Goal: Task Accomplishment & Management: Use online tool/utility

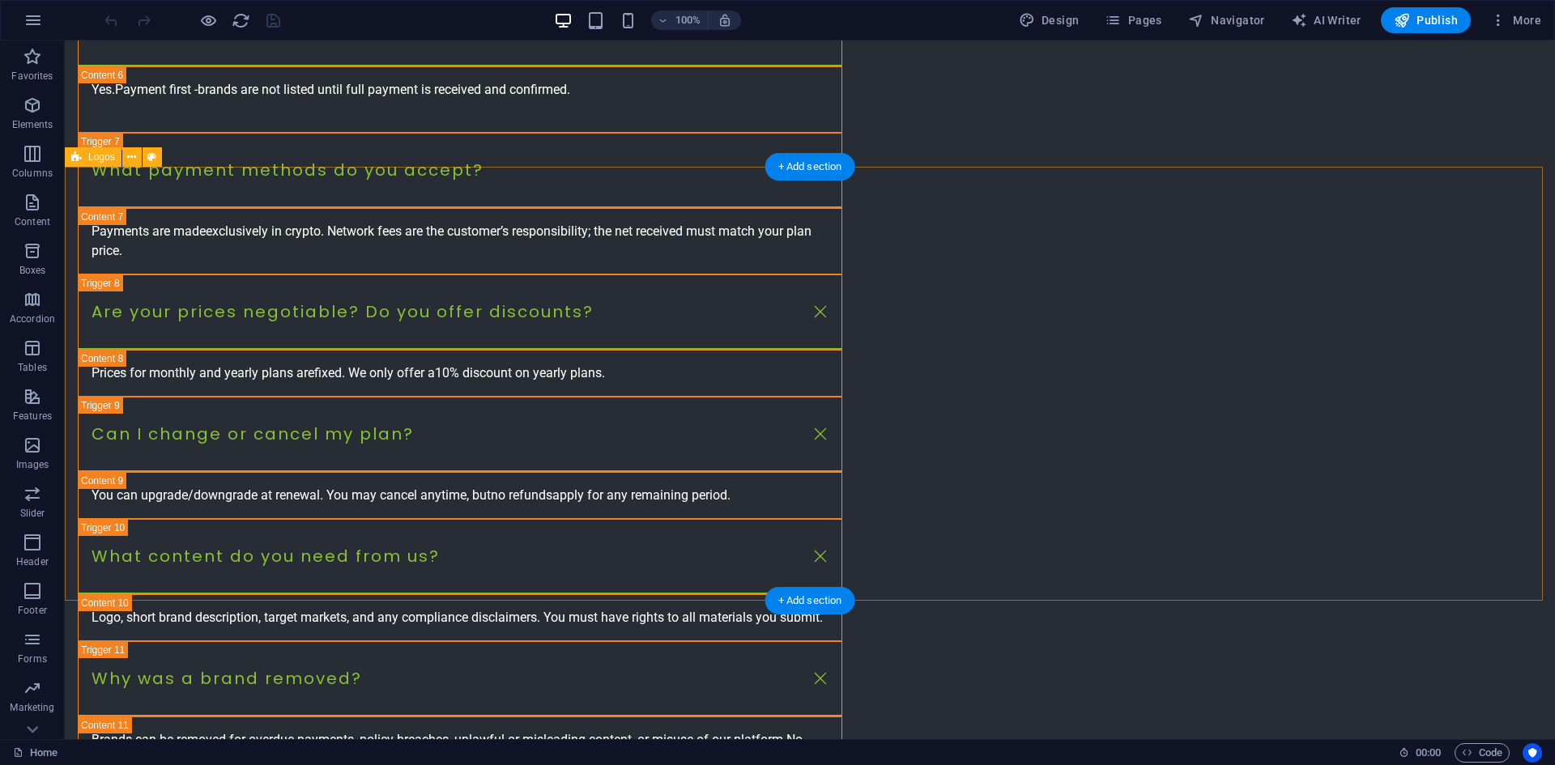
scroll to position [2984, 0]
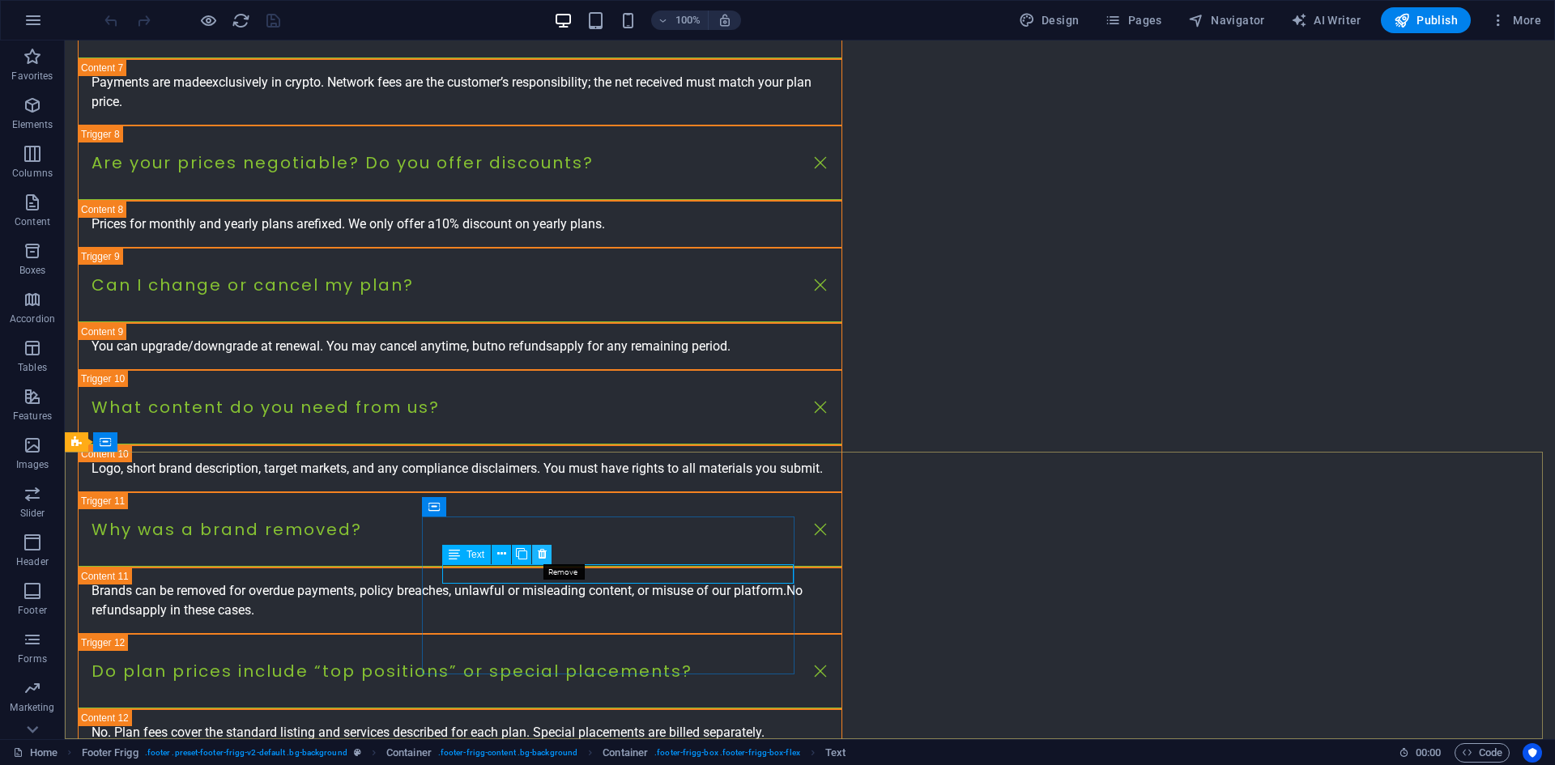
click at [546, 556] on icon at bounding box center [542, 554] width 9 height 17
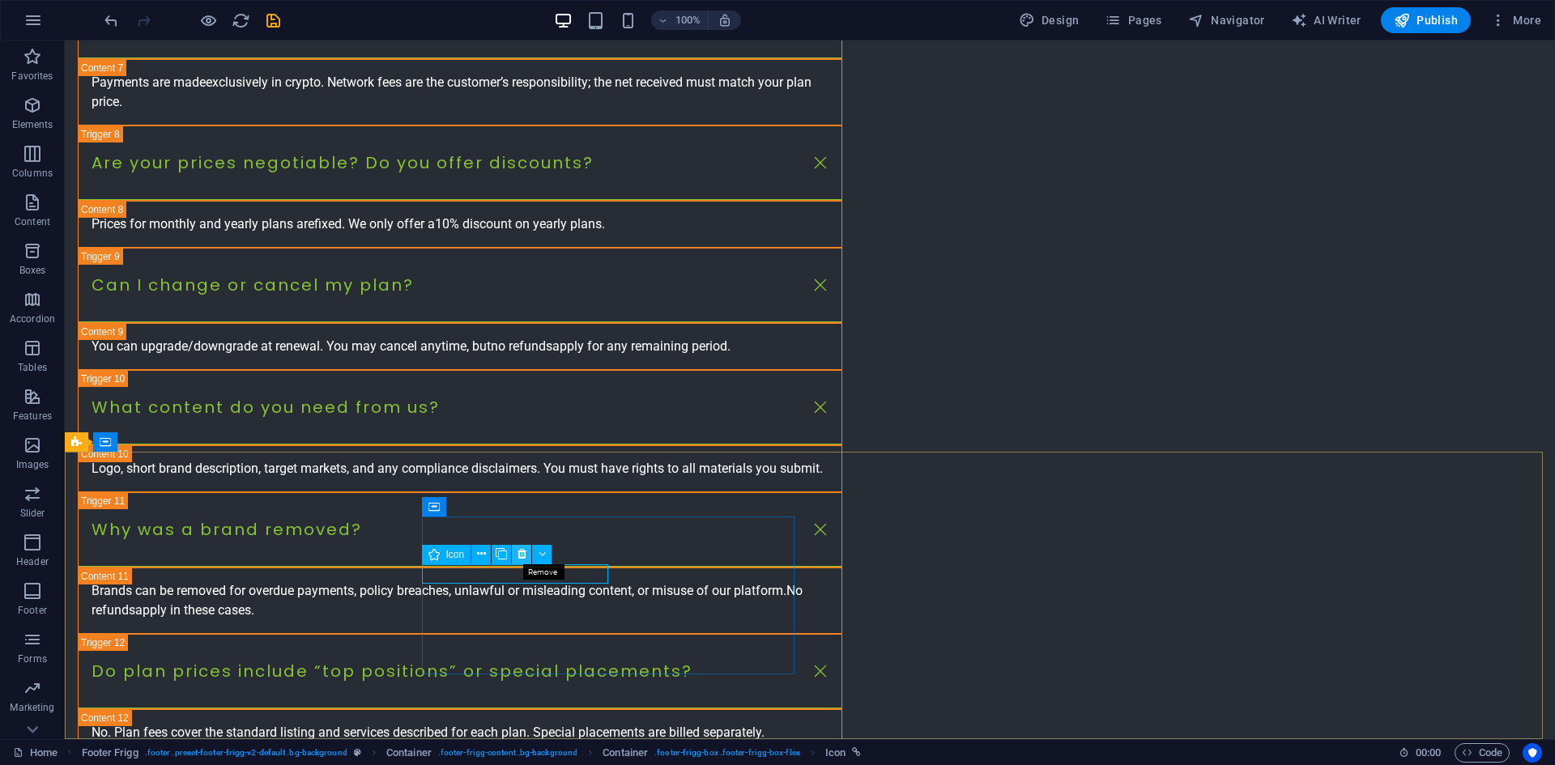
click at [521, 554] on icon at bounding box center [522, 554] width 9 height 17
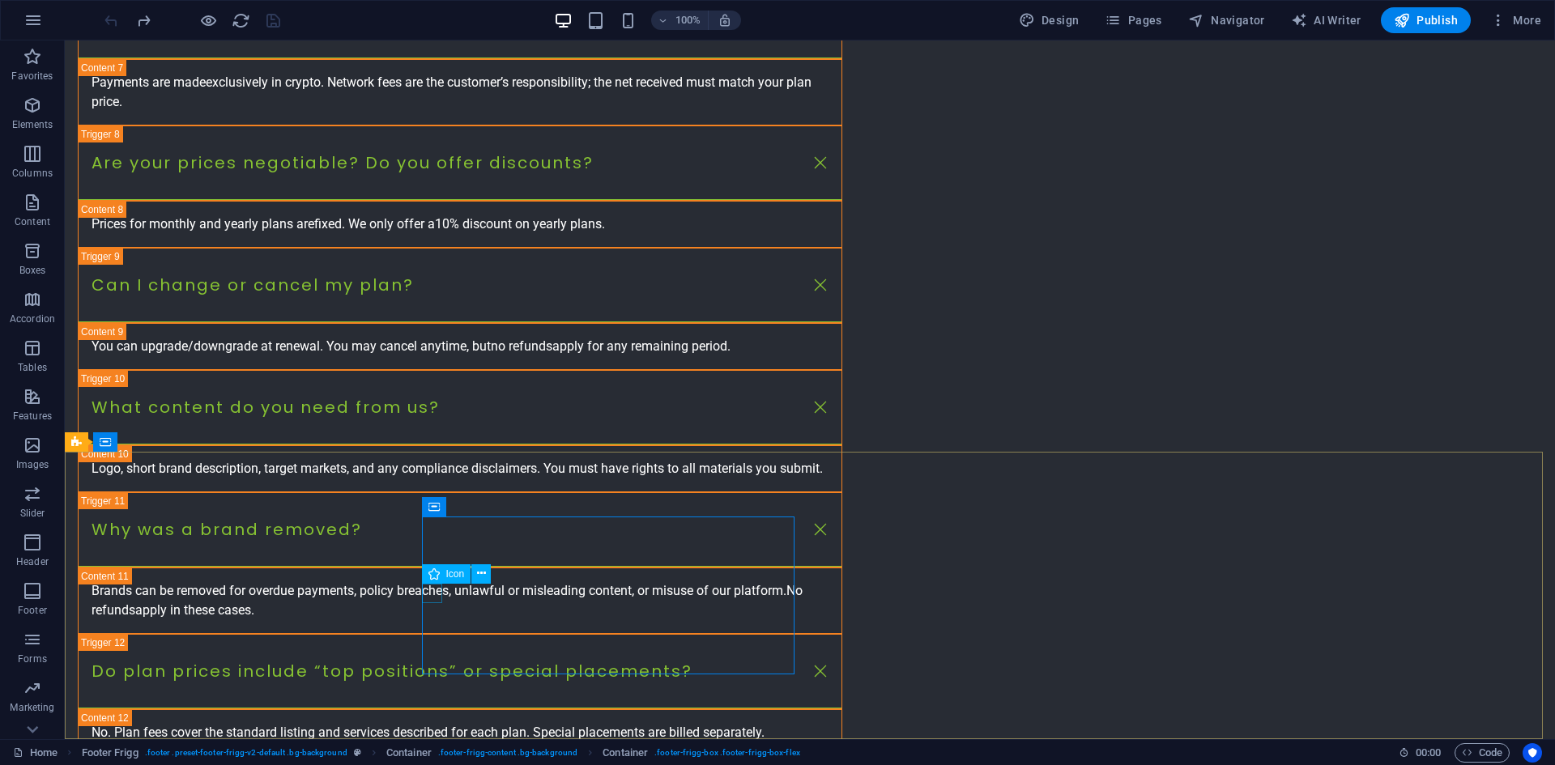
click at [439, 570] on icon at bounding box center [433, 573] width 11 height 19
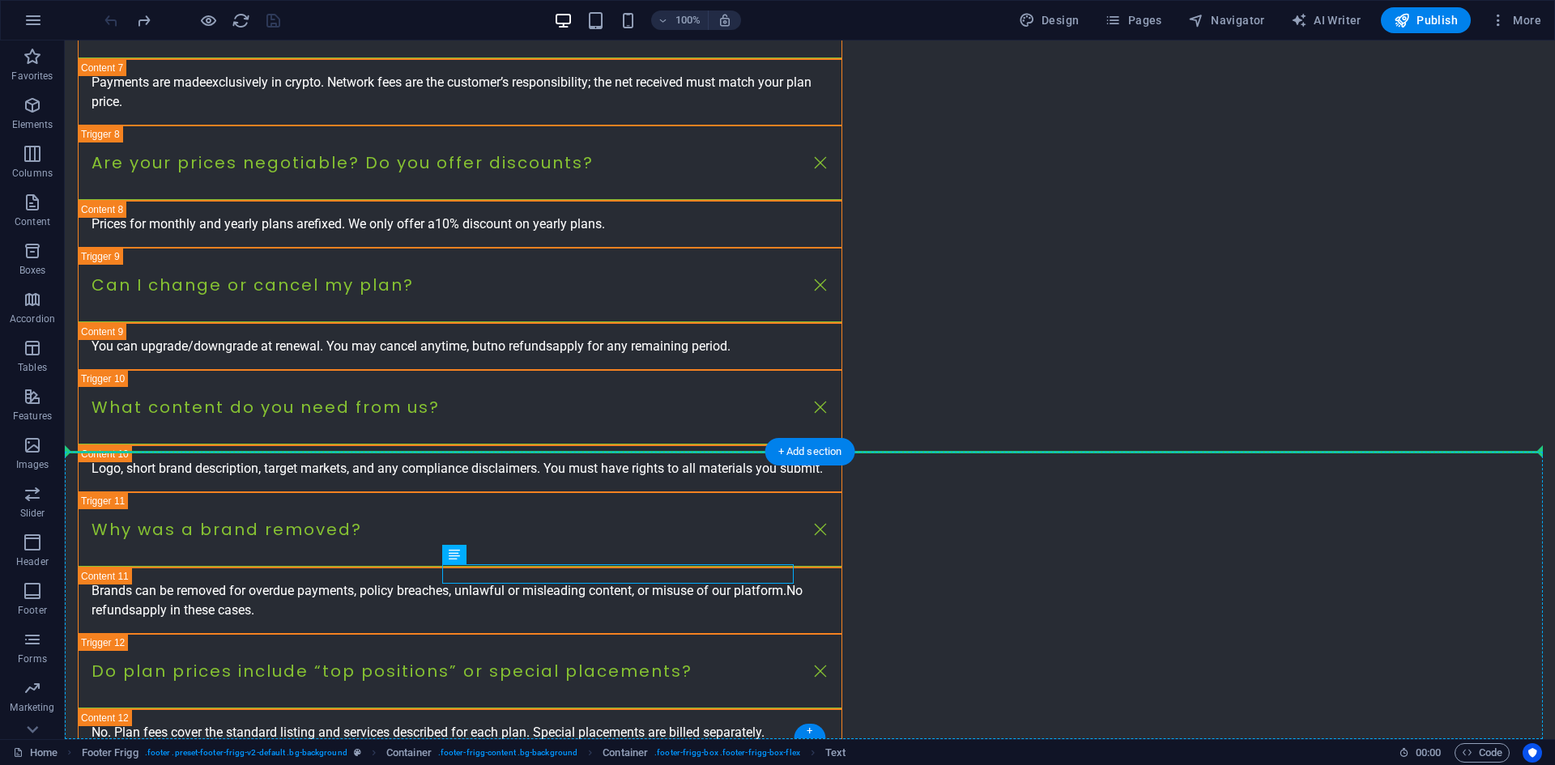
drag, startPoint x: 596, startPoint y: 574, endPoint x: 437, endPoint y: 575, distance: 159.5
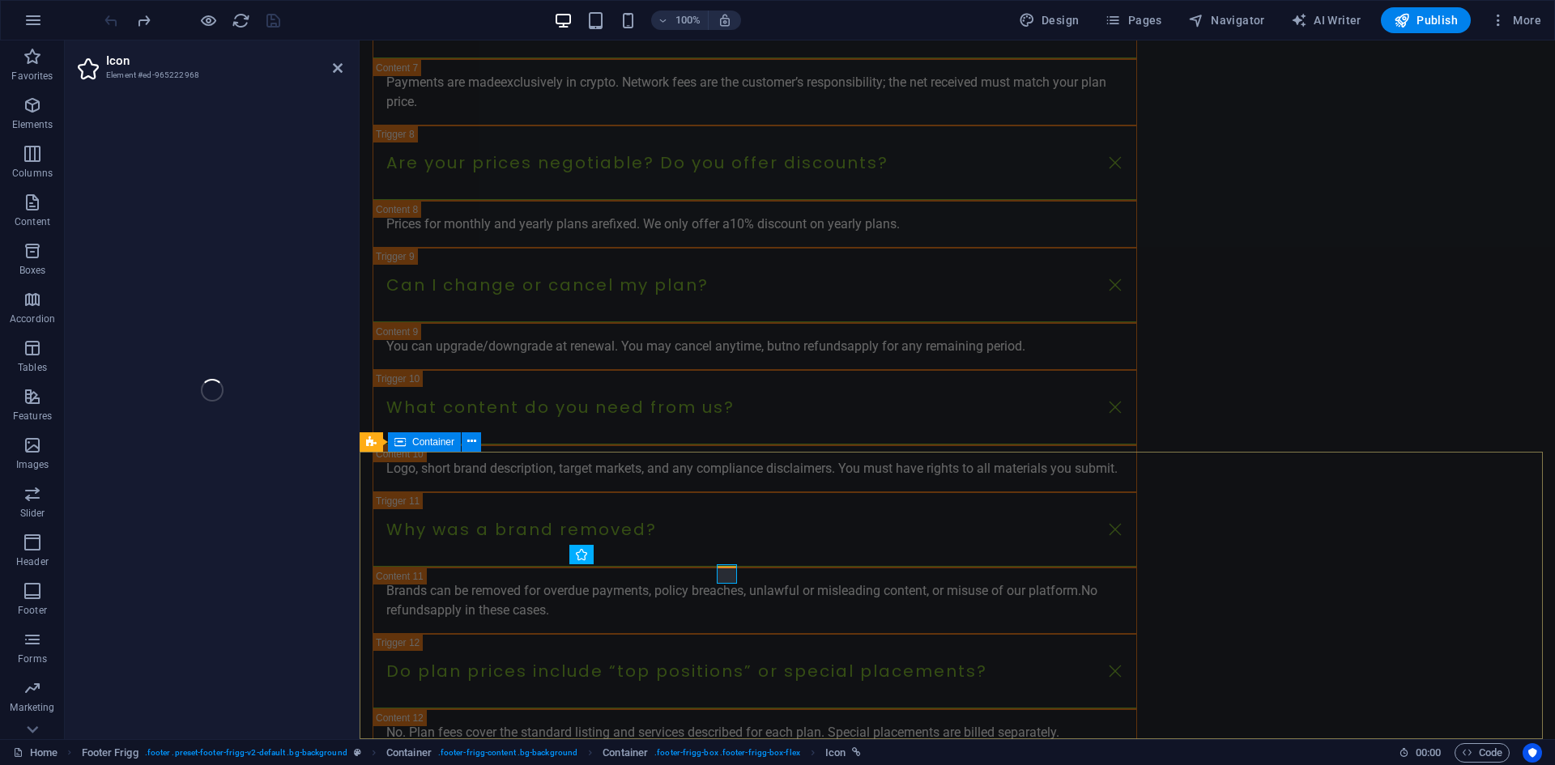
select select "xMidYMid"
select select "px"
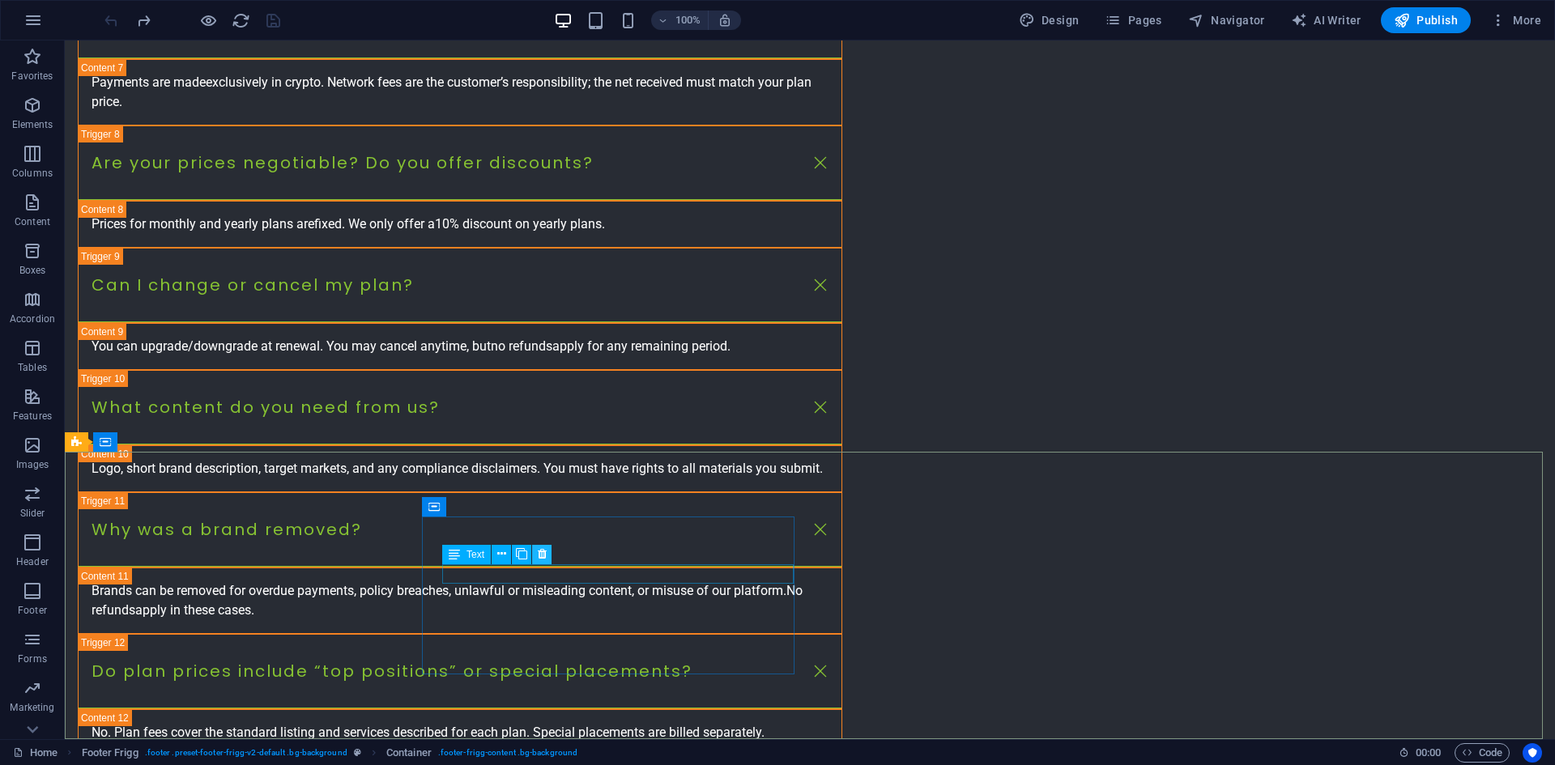
click at [542, 554] on icon at bounding box center [542, 554] width 9 height 17
click at [520, 556] on icon at bounding box center [522, 554] width 9 height 17
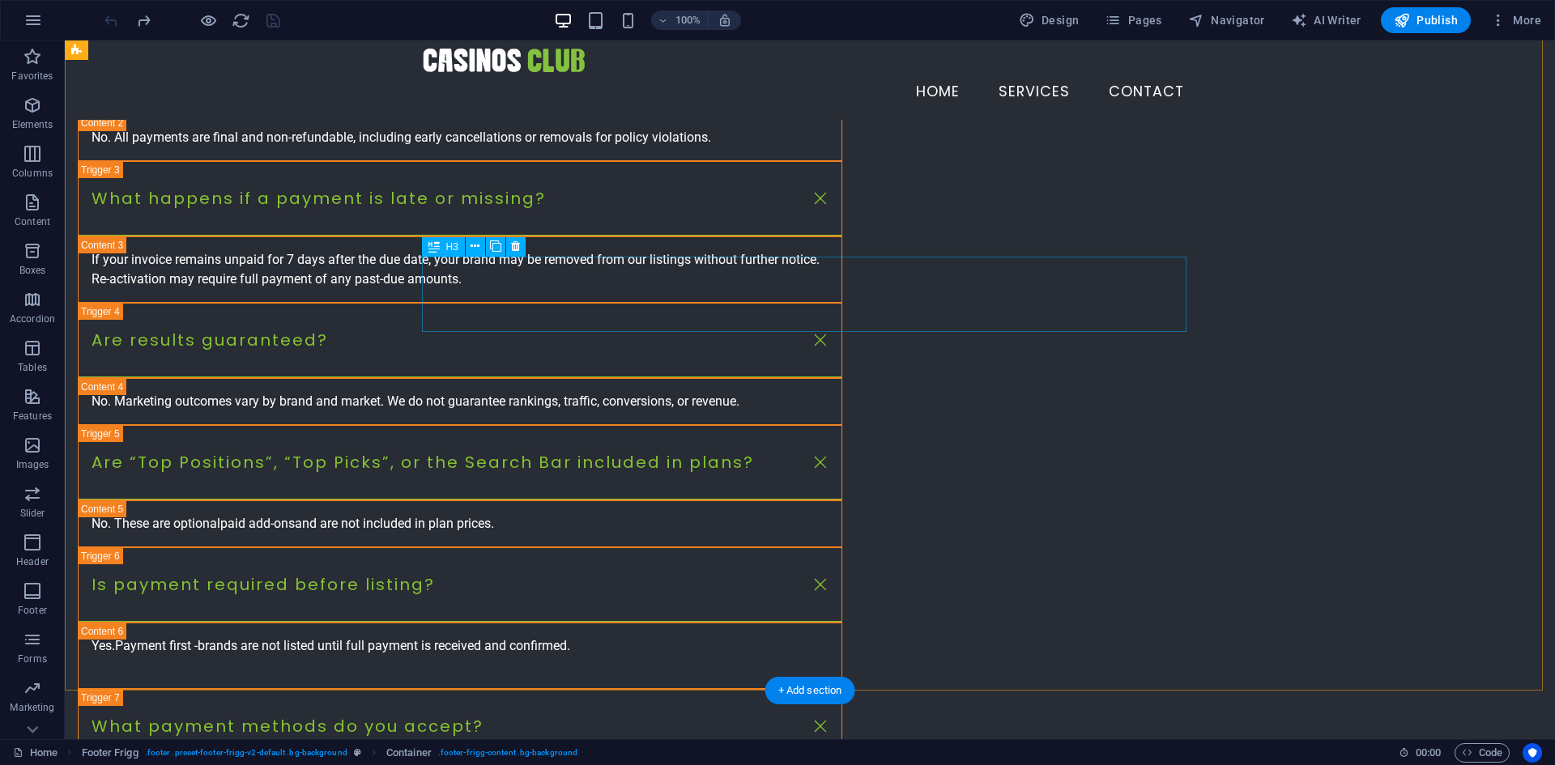
scroll to position [1850, 0]
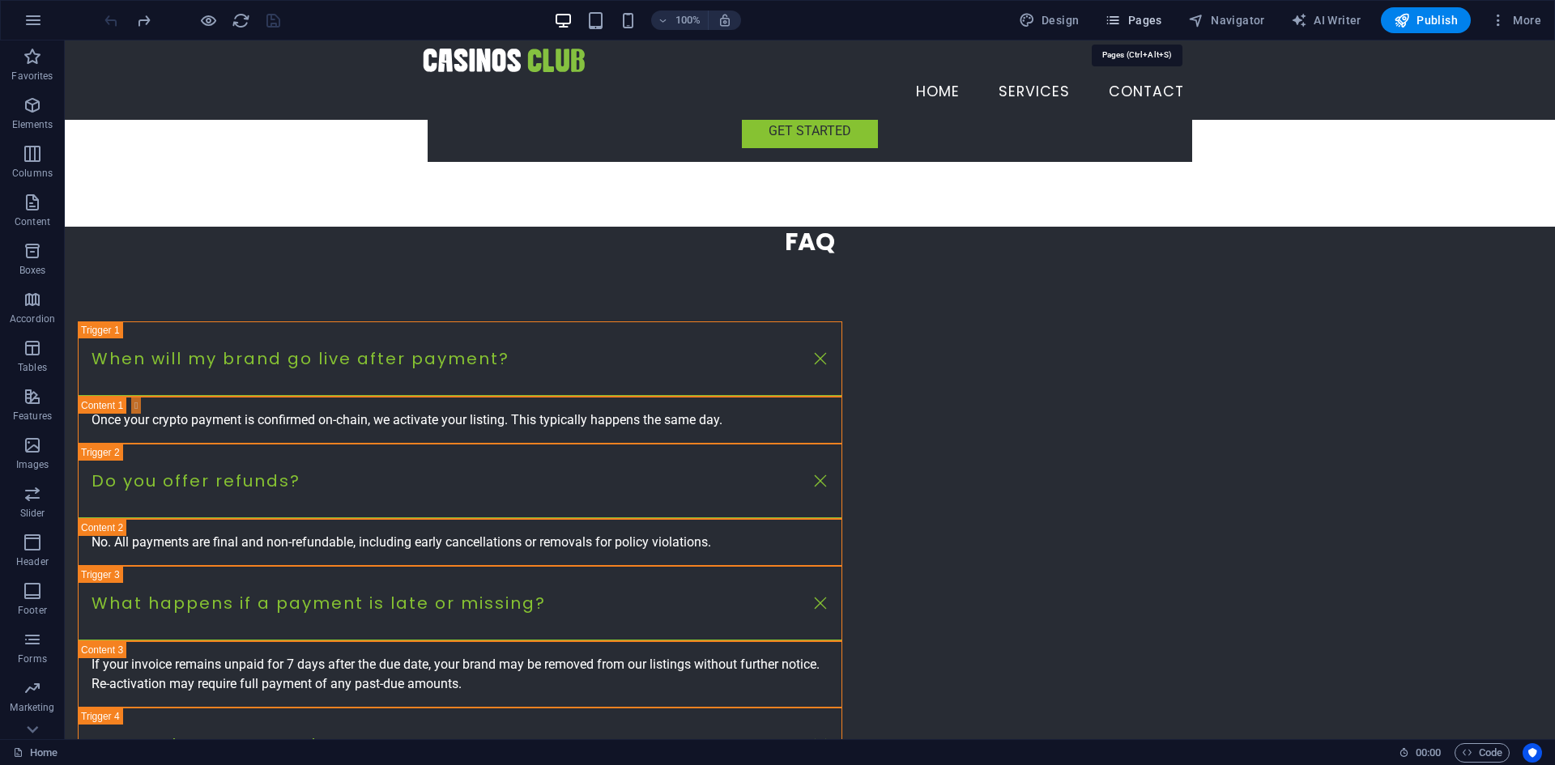
click at [1134, 14] on span "Pages" at bounding box center [1133, 20] width 57 height 16
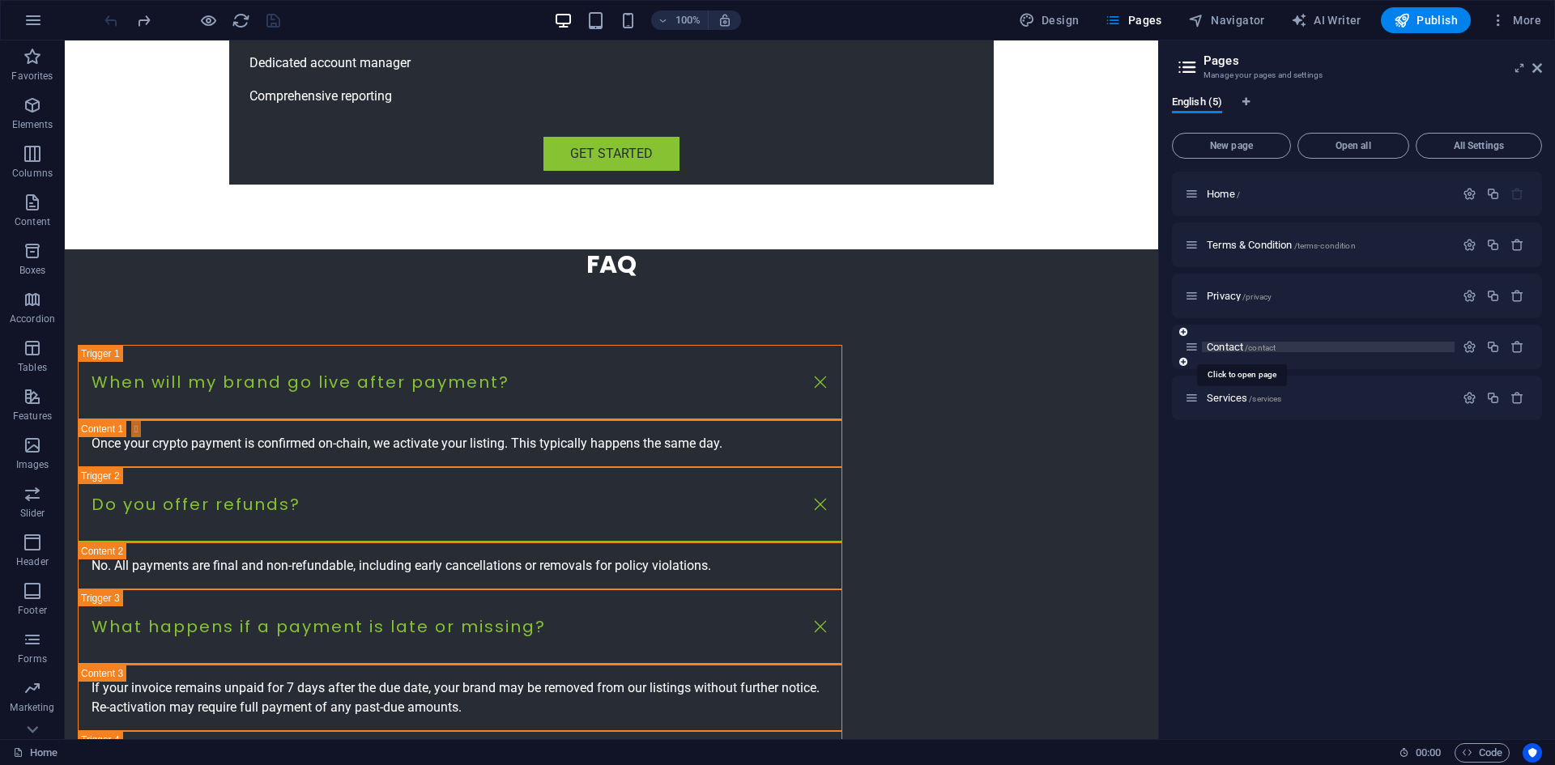
click at [1272, 348] on span "/contact" at bounding box center [1260, 347] width 31 height 9
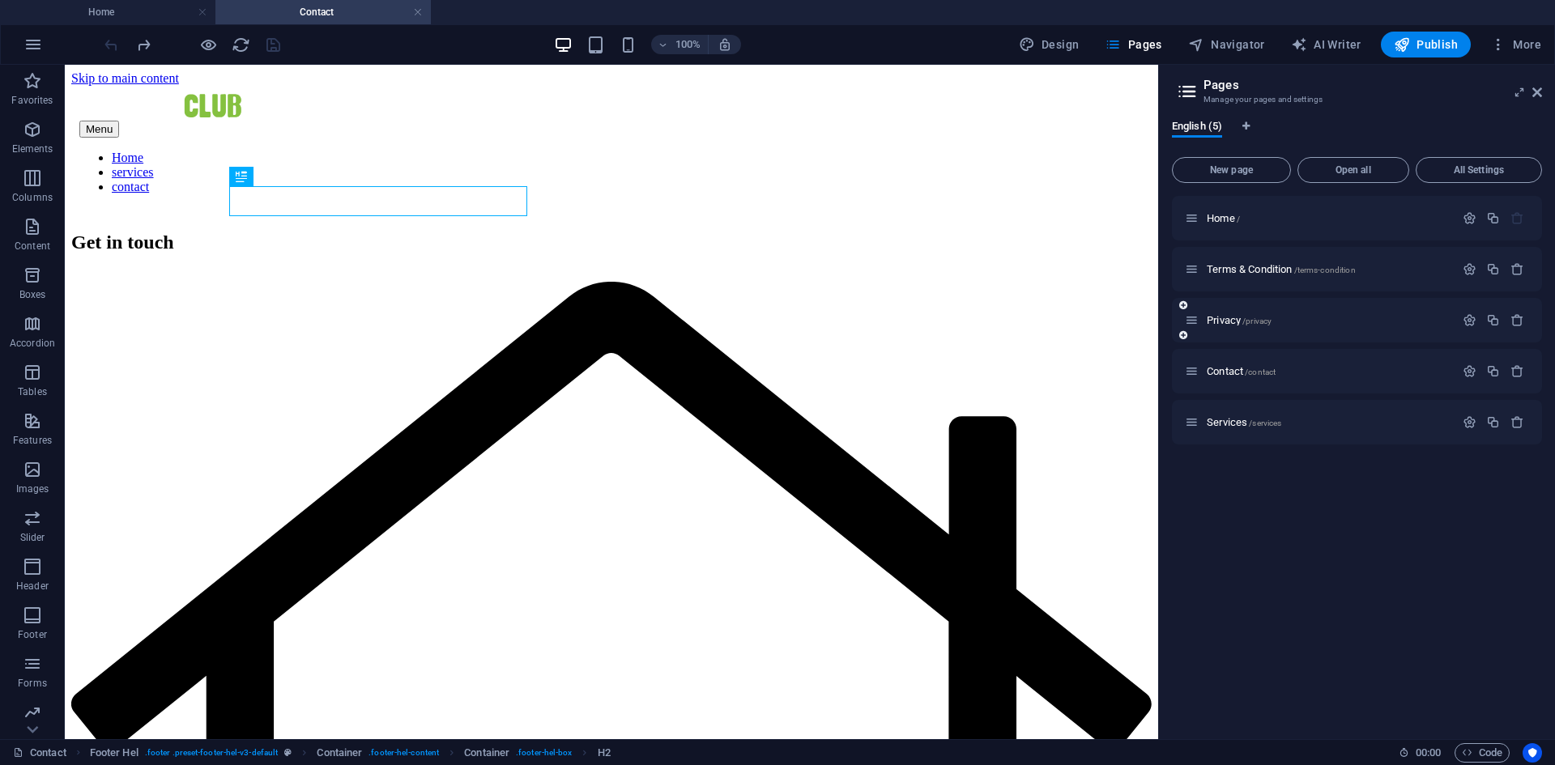
scroll to position [0, 0]
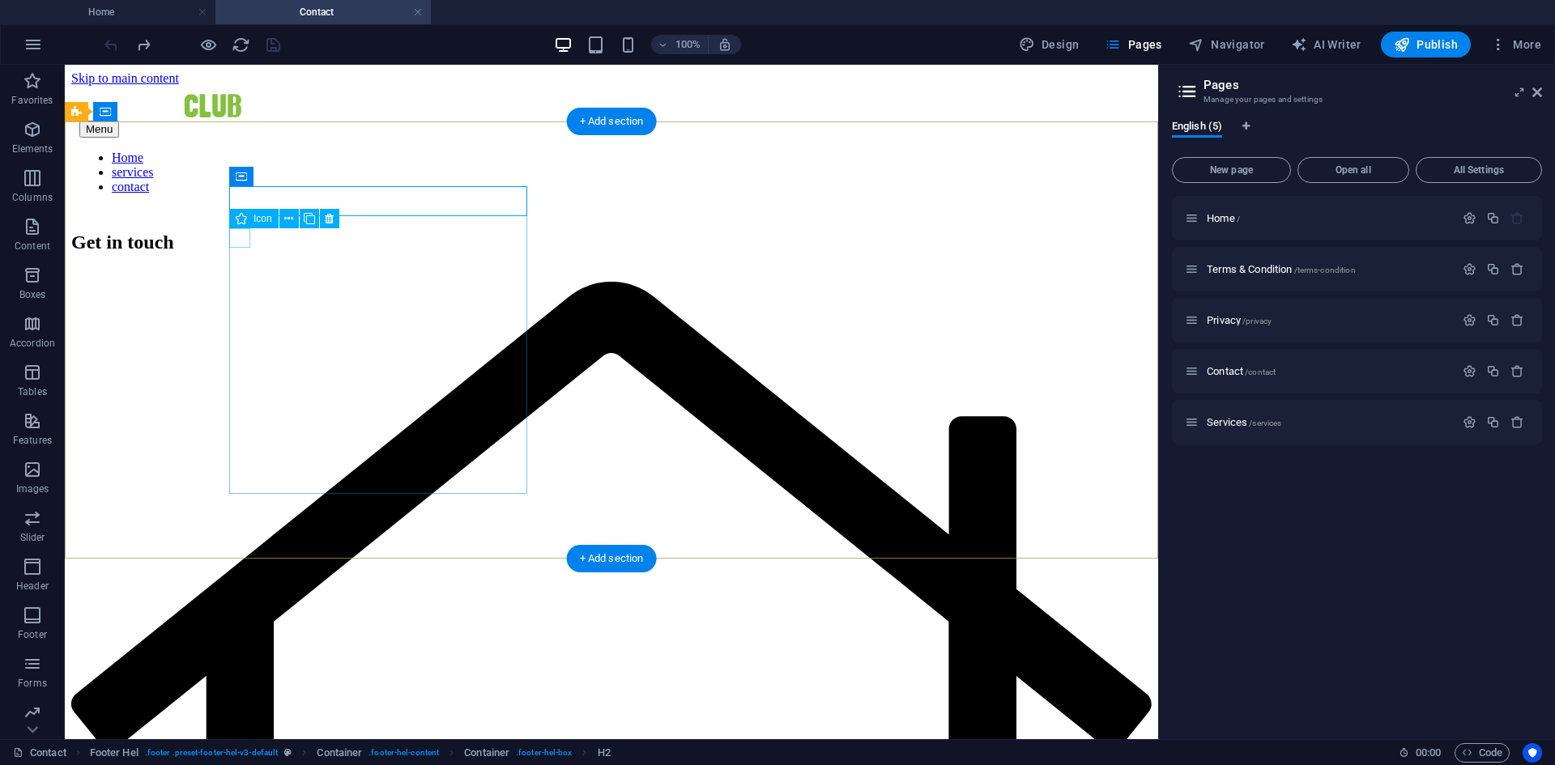
click at [234, 282] on figure at bounding box center [611, 756] width 1080 height 948
select select "xMidYMid"
select select "px"
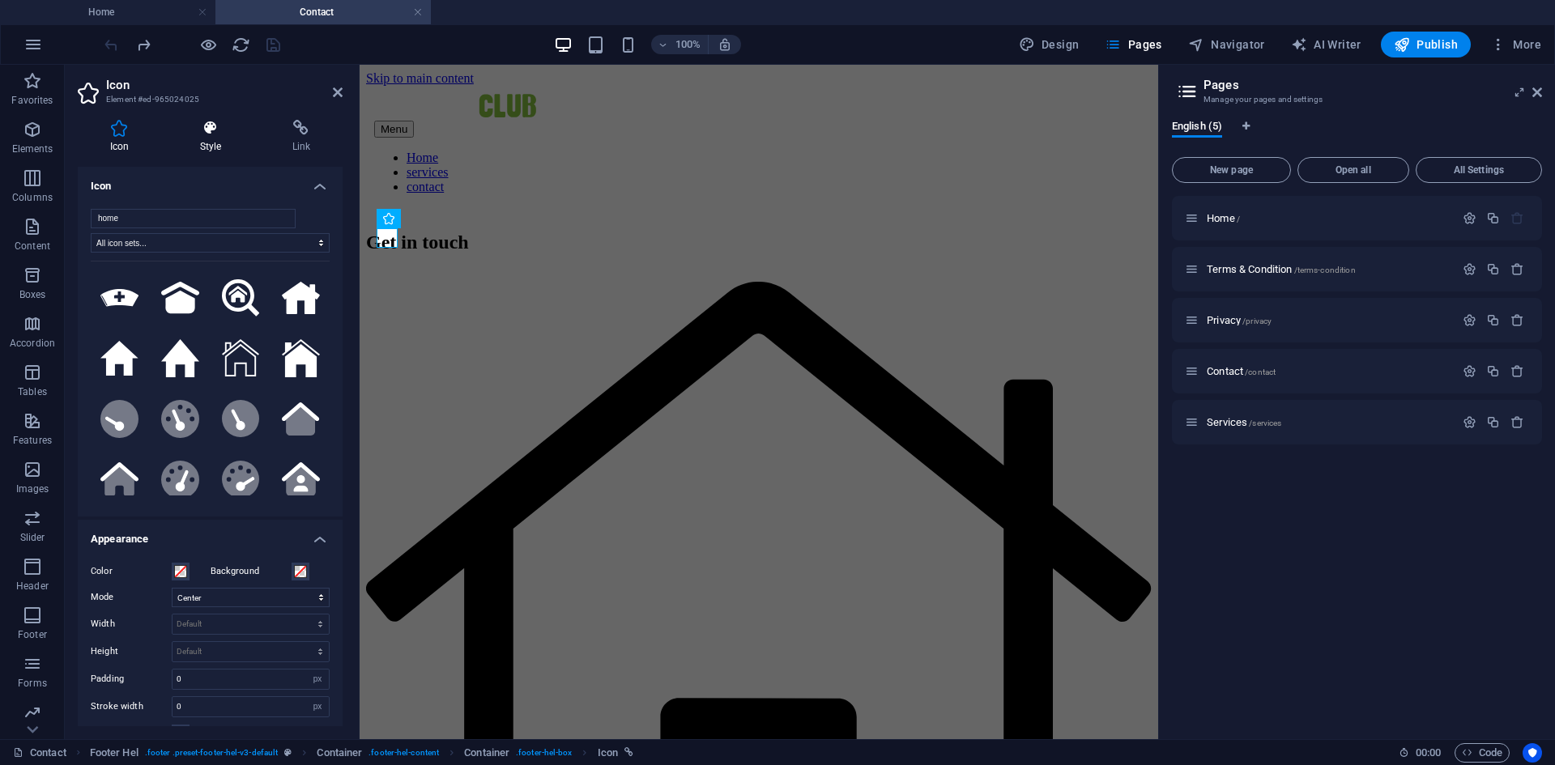
click at [207, 131] on icon at bounding box center [211, 128] width 86 height 16
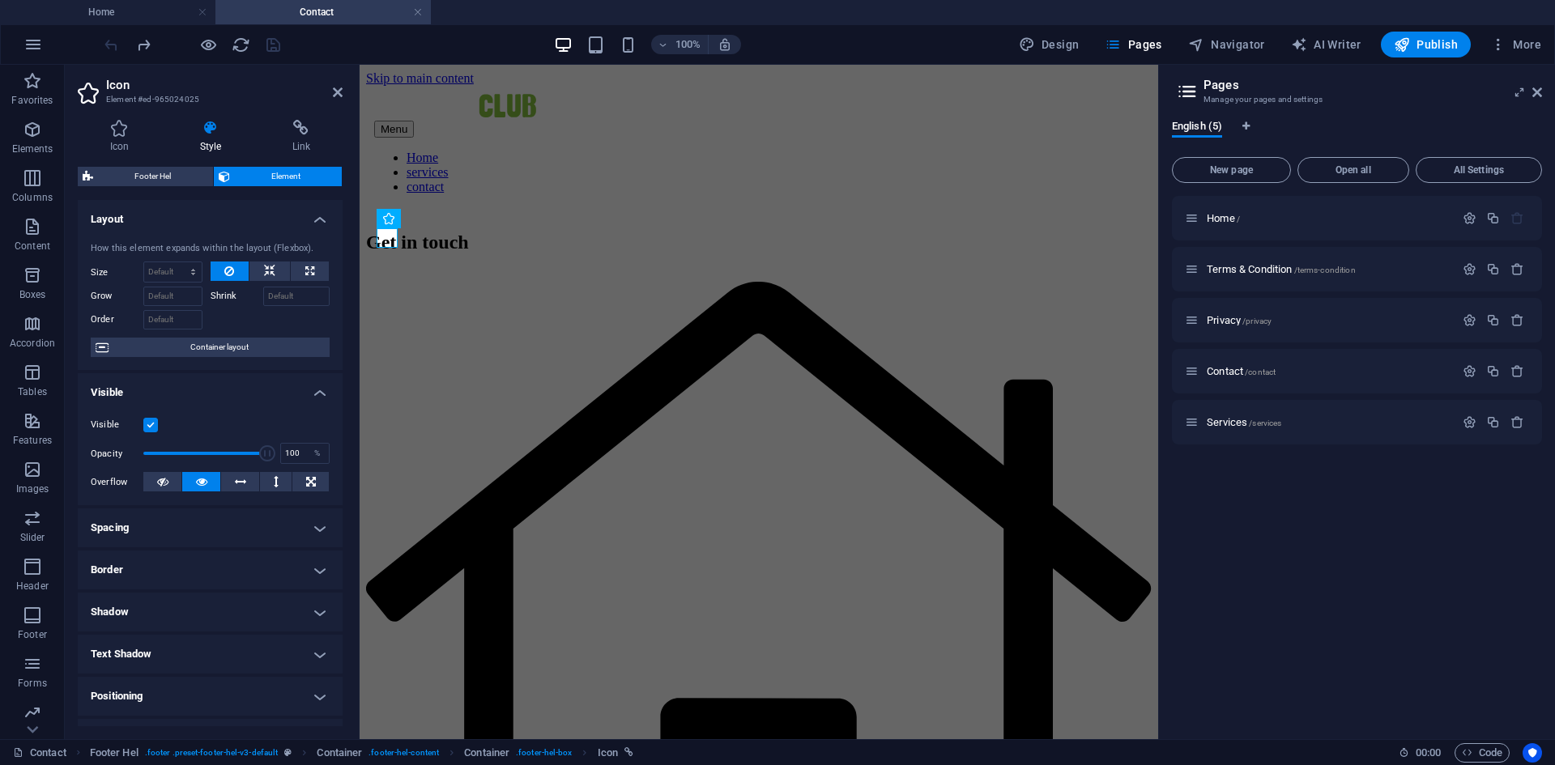
scroll to position [158, 0]
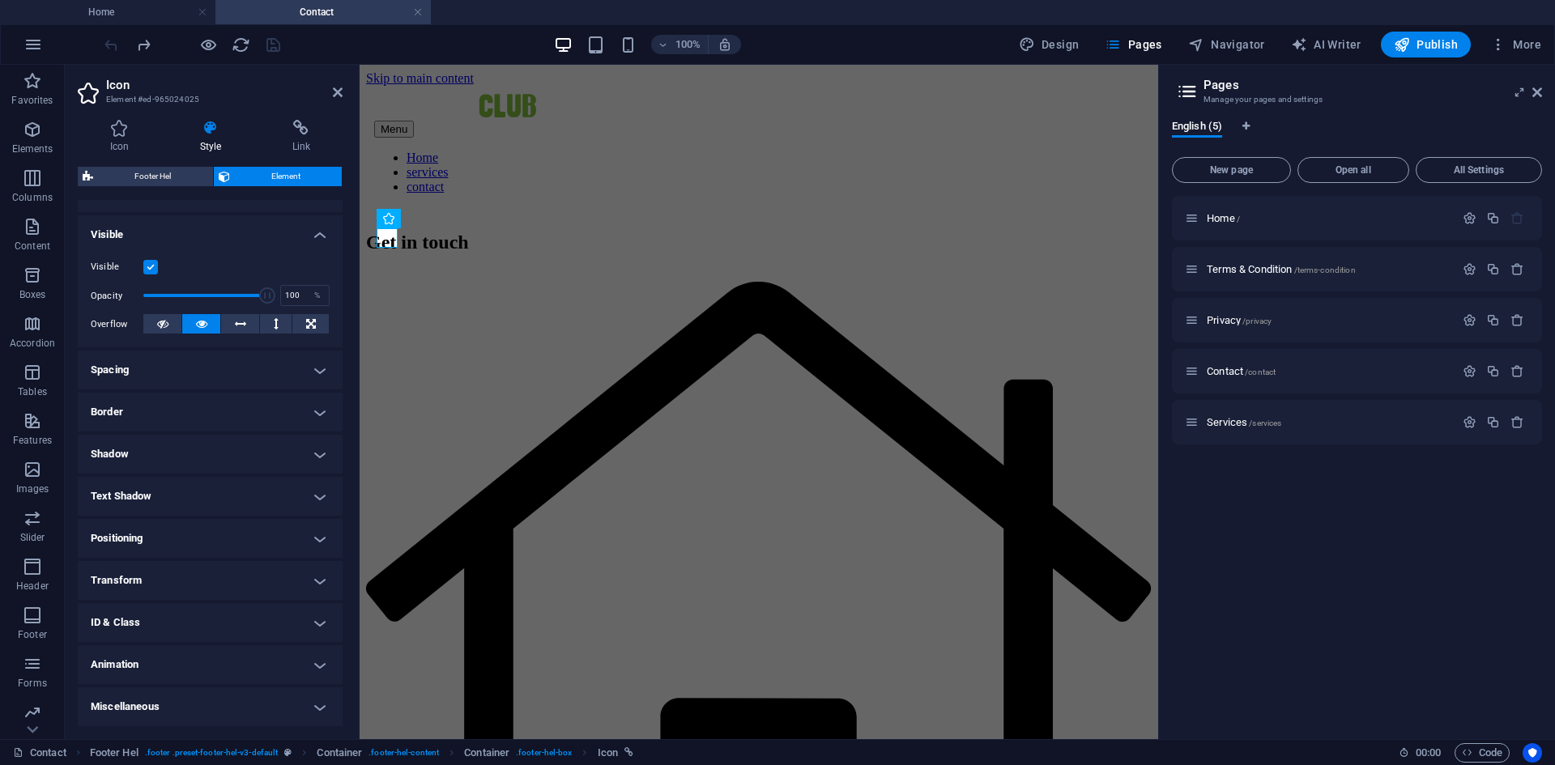
click at [224, 377] on h4 "Spacing" at bounding box center [210, 370] width 265 height 39
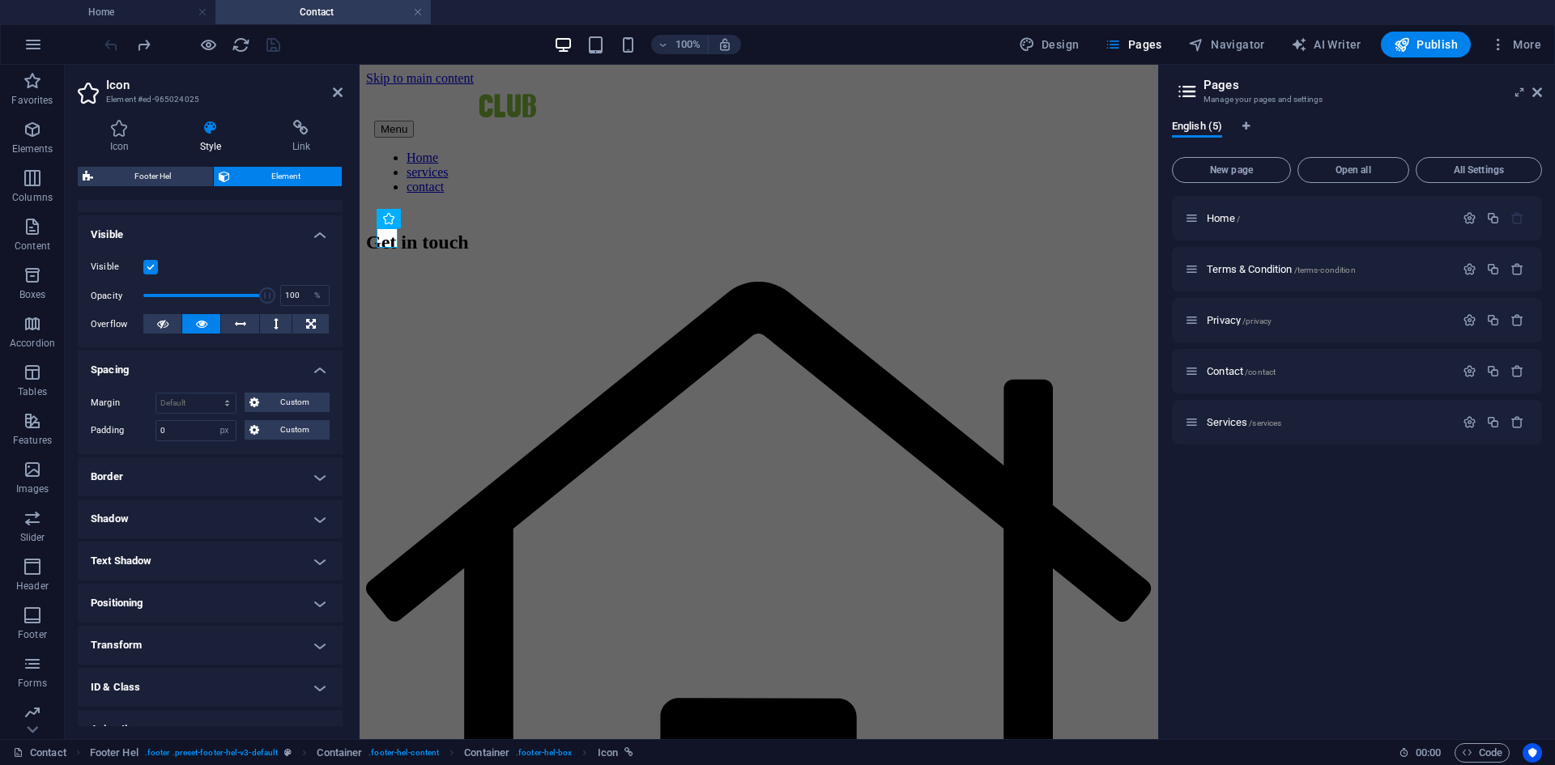
click at [224, 377] on h4 "Spacing" at bounding box center [210, 365] width 265 height 29
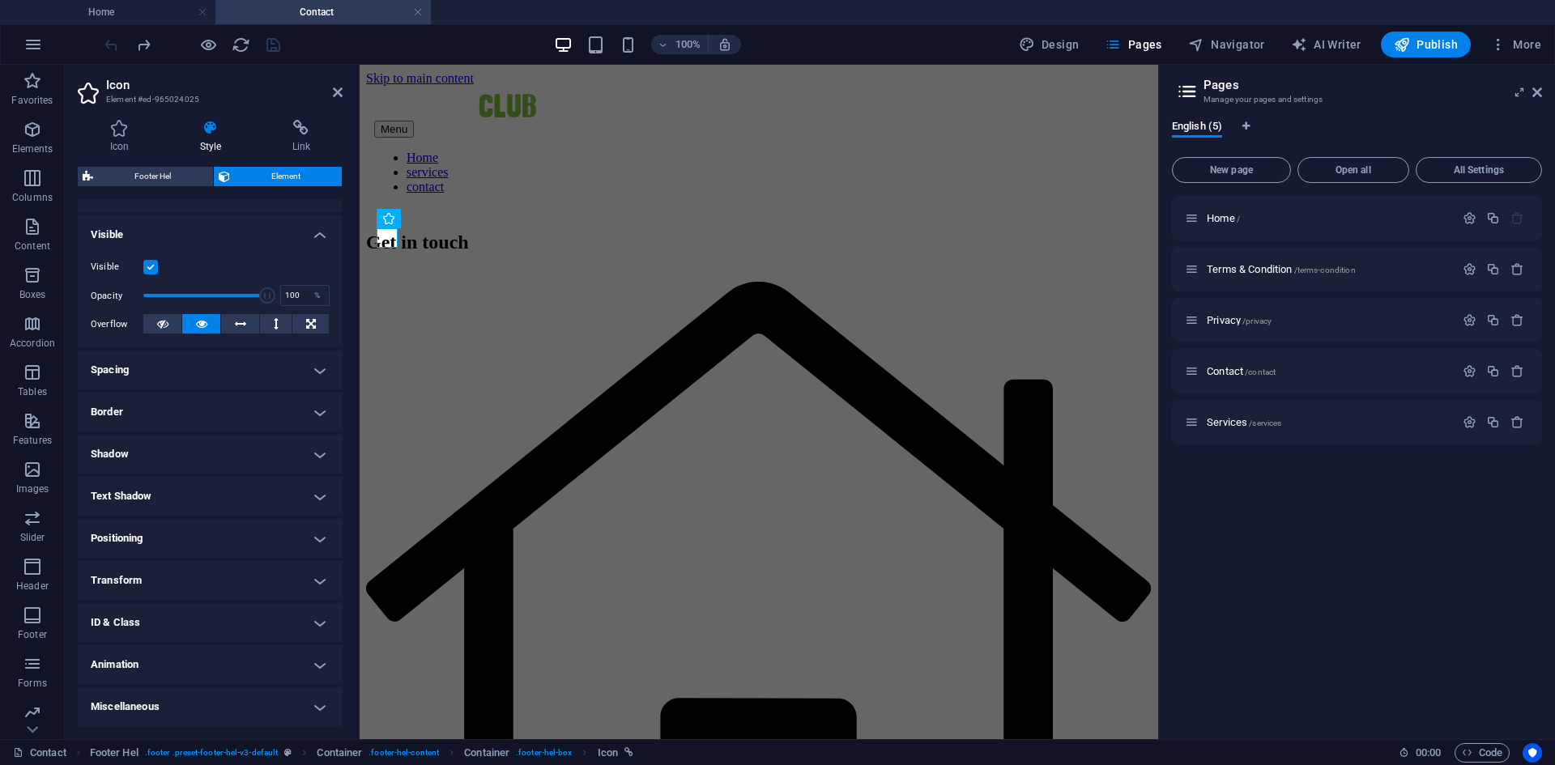
scroll to position [0, 0]
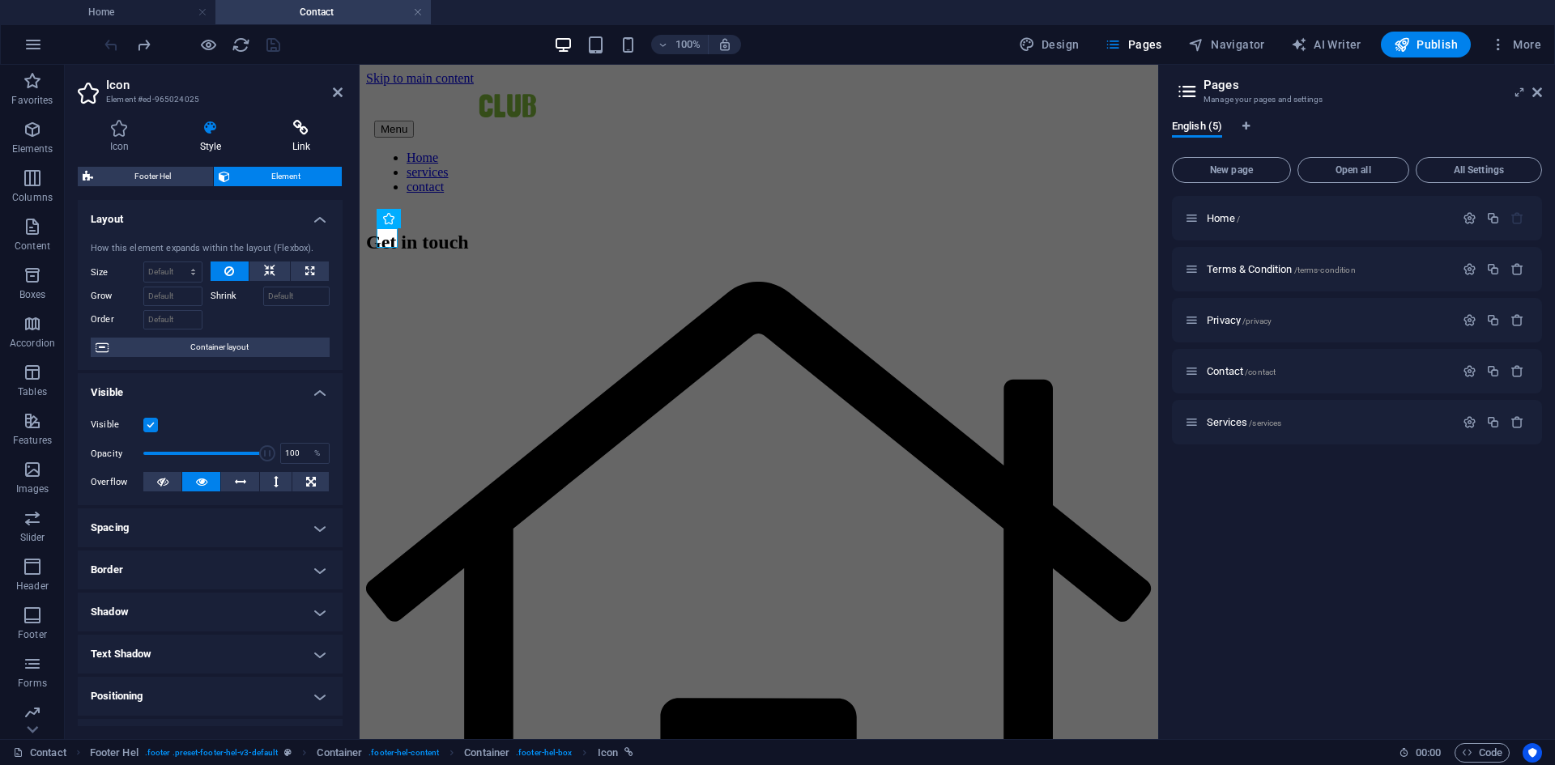
click at [287, 125] on icon at bounding box center [301, 128] width 83 height 16
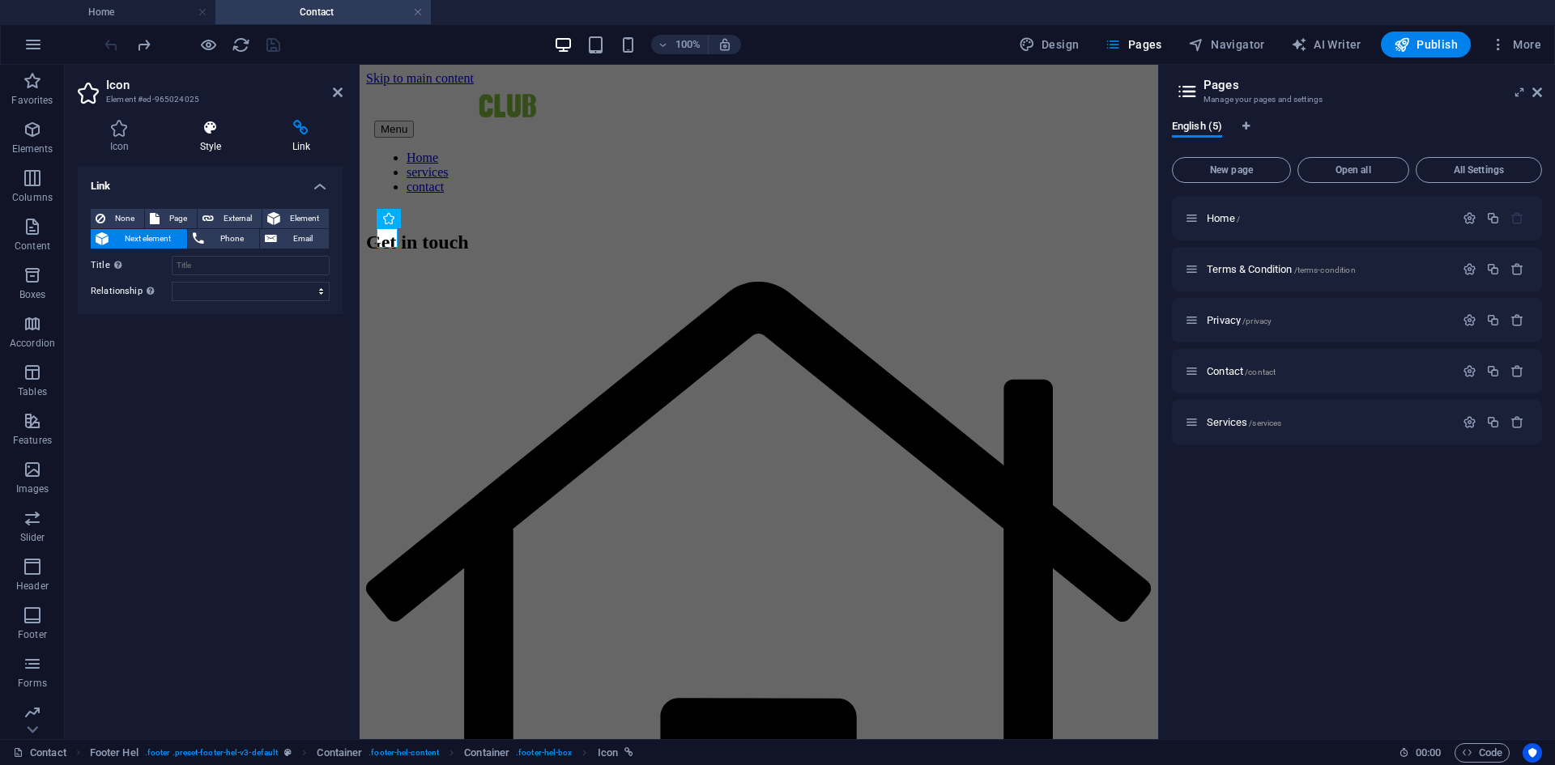
click at [235, 130] on icon at bounding box center [211, 128] width 86 height 16
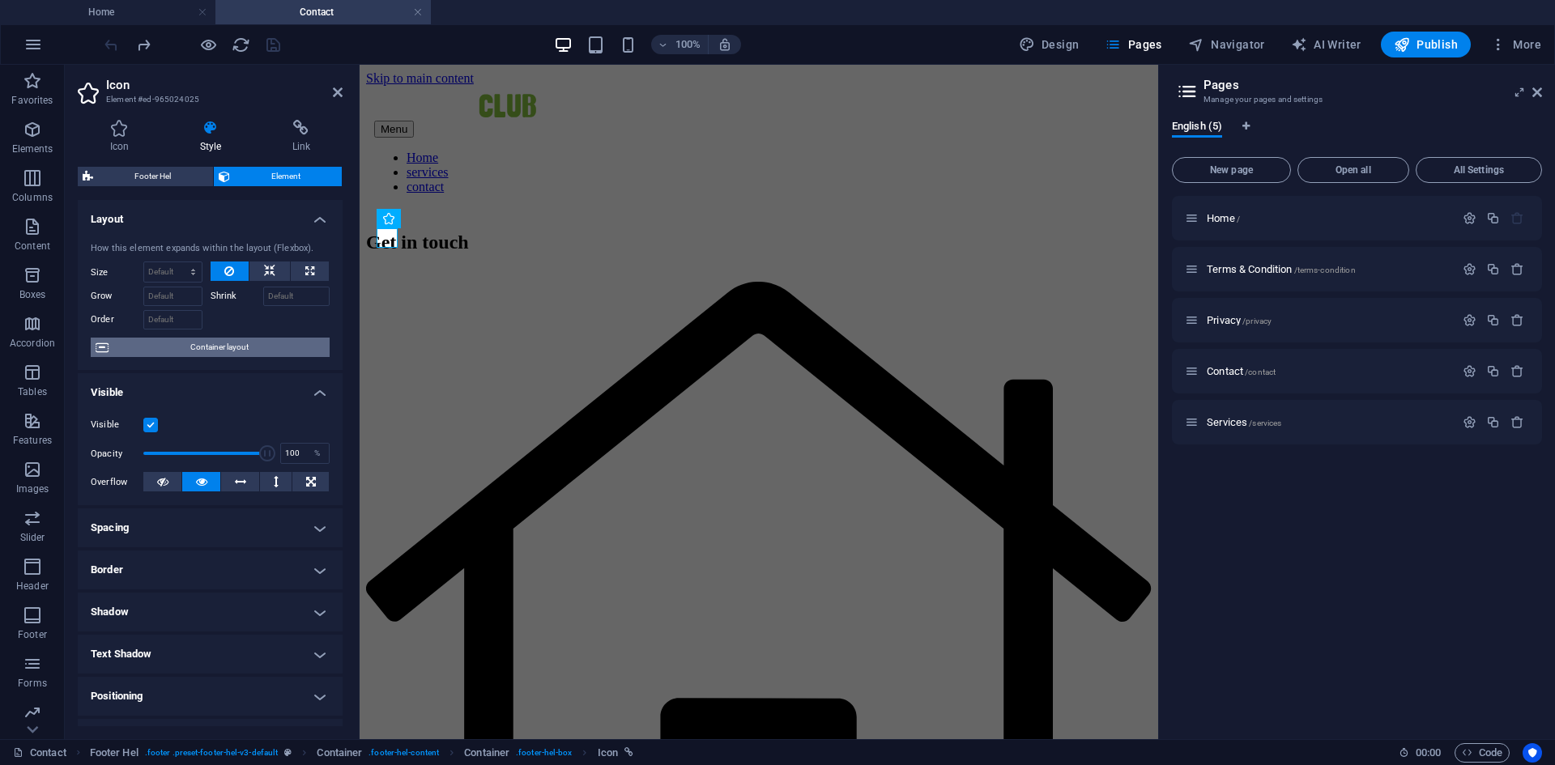
scroll to position [158, 0]
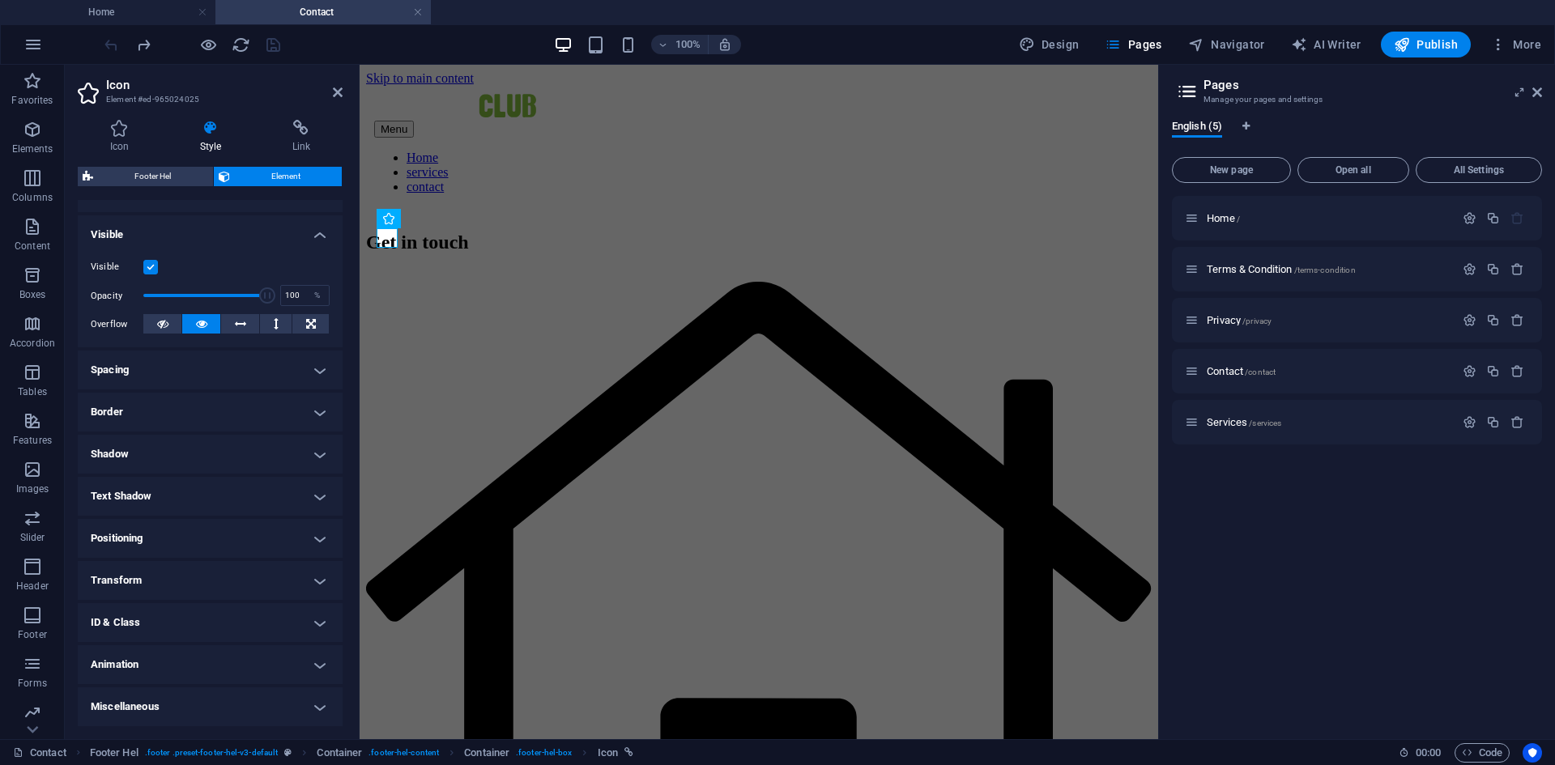
click at [188, 697] on h4 "Miscellaneous" at bounding box center [210, 707] width 265 height 39
click at [188, 697] on h4 "Miscellaneous" at bounding box center [210, 702] width 265 height 29
click at [232, 370] on h4 "Spacing" at bounding box center [210, 370] width 265 height 39
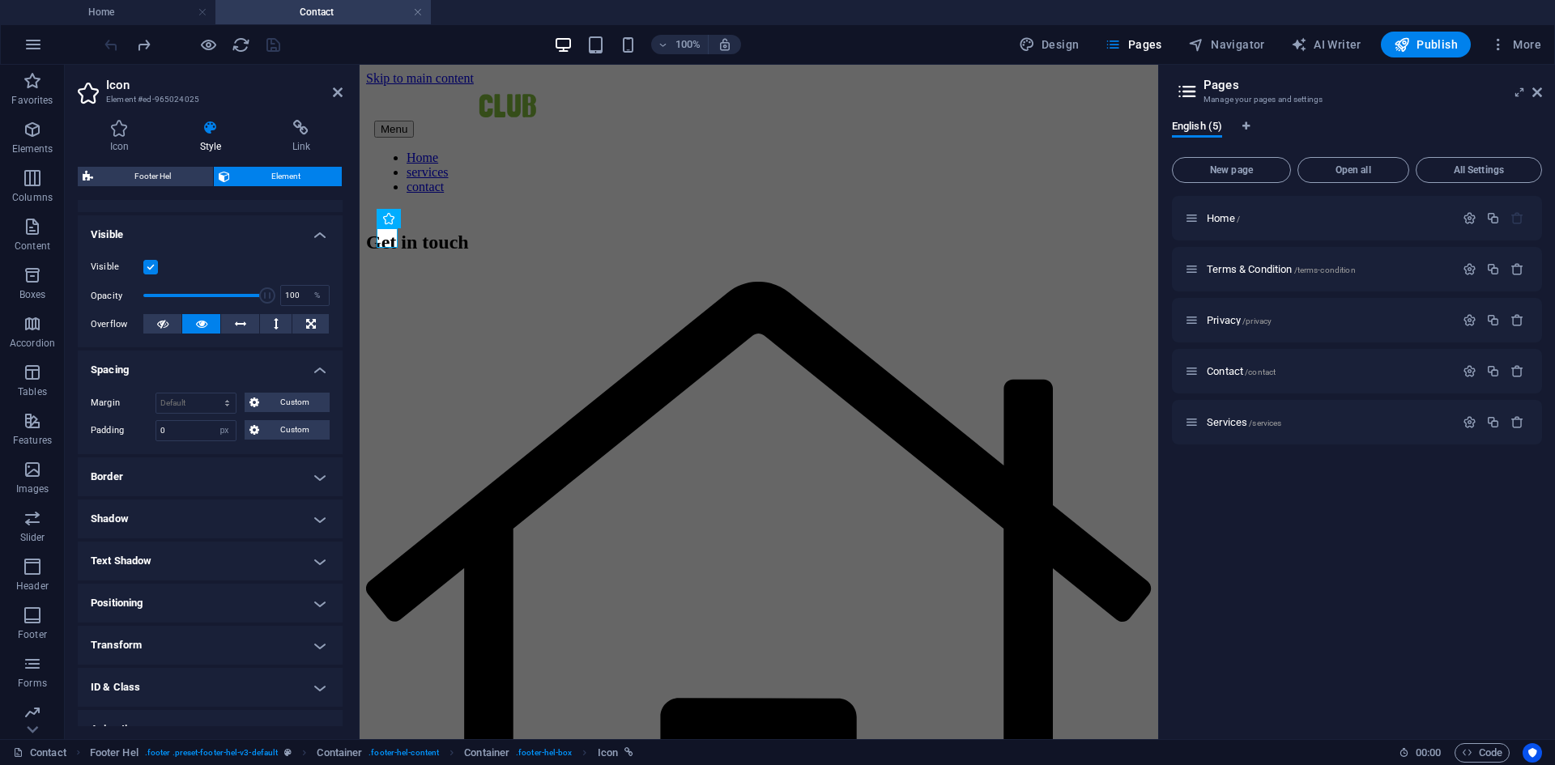
click at [232, 370] on h4 "Spacing" at bounding box center [210, 365] width 265 height 29
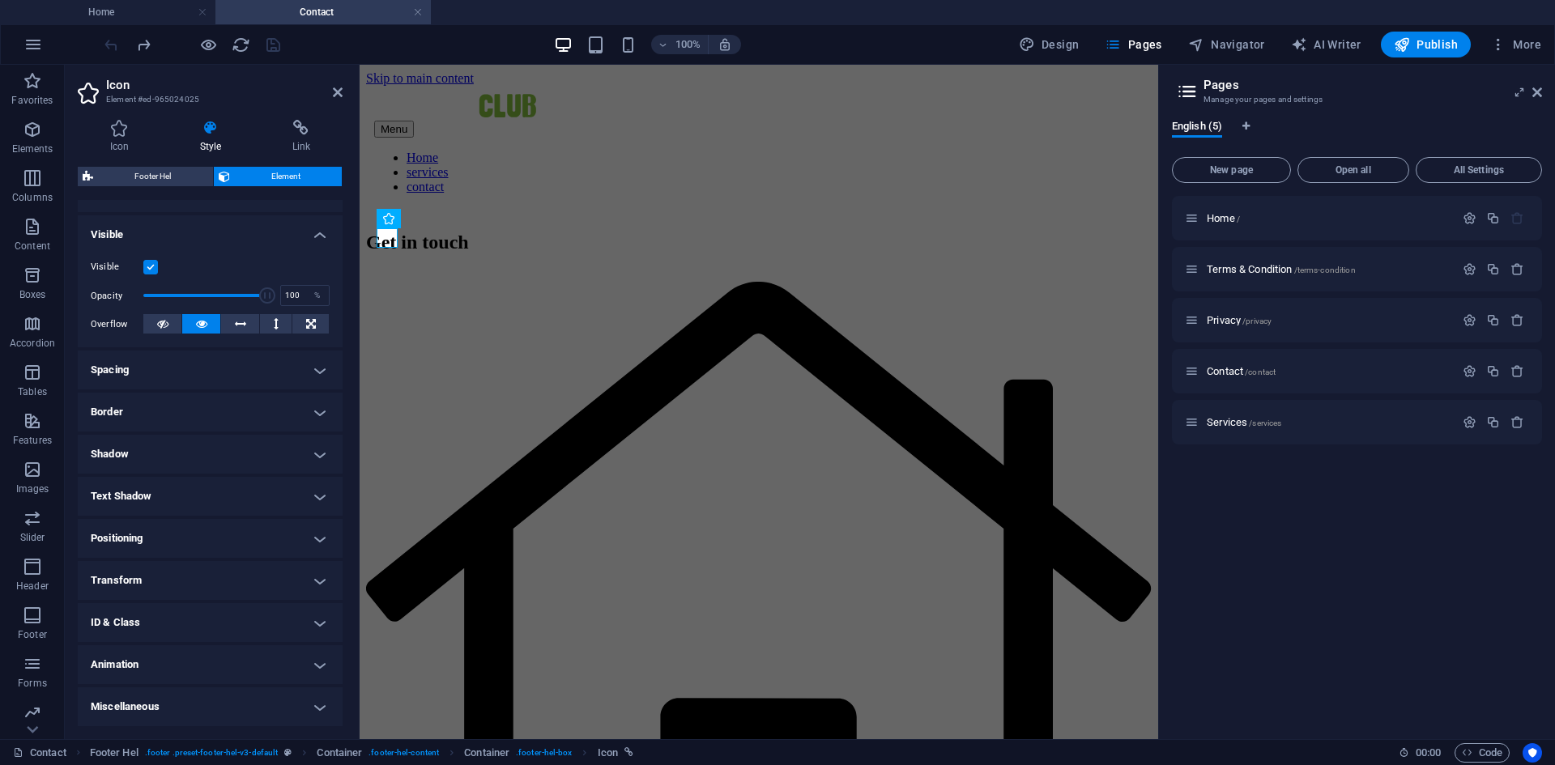
click at [219, 408] on h4 "Border" at bounding box center [210, 412] width 265 height 39
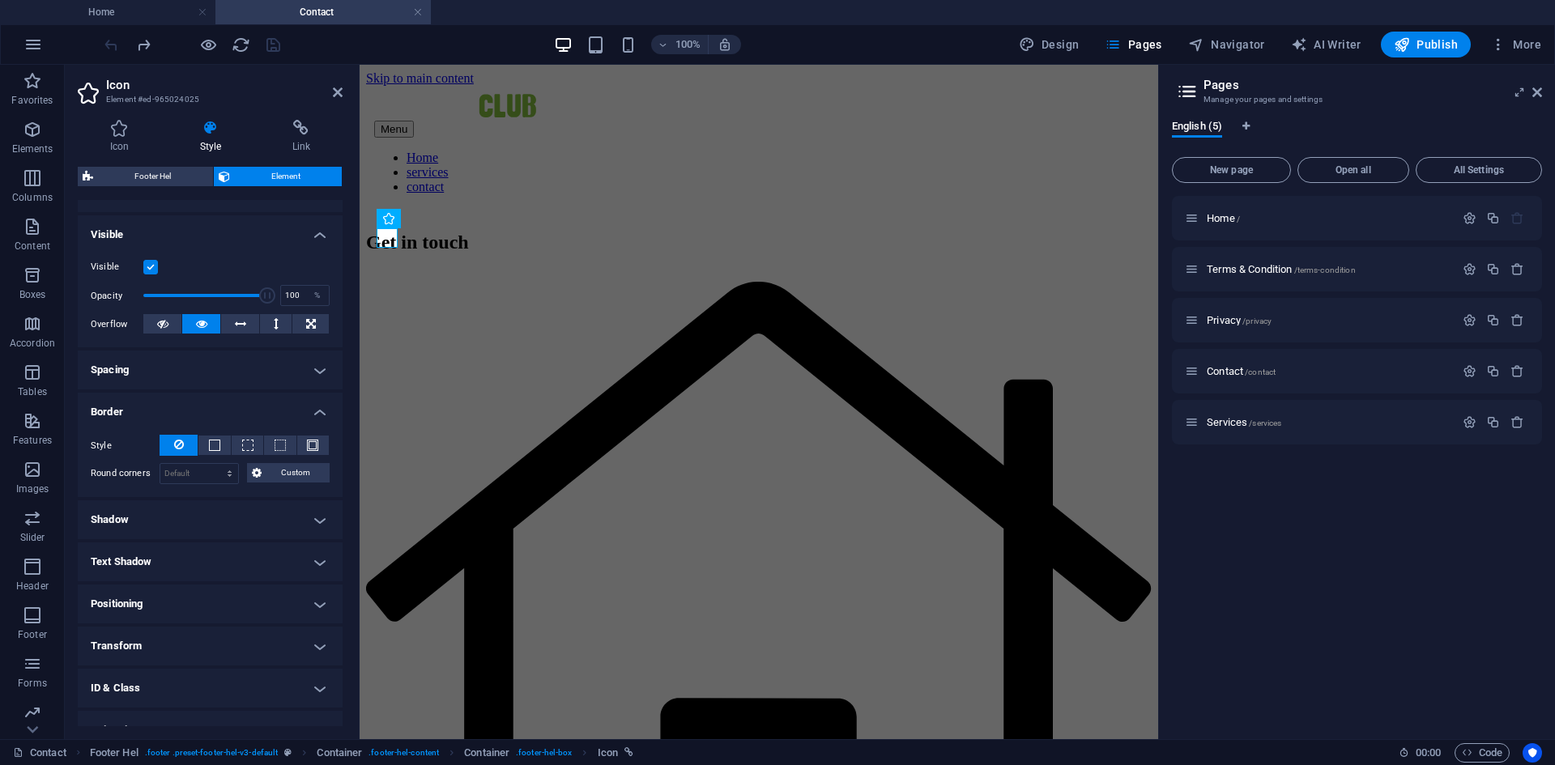
click at [219, 408] on h4 "Border" at bounding box center [210, 407] width 265 height 29
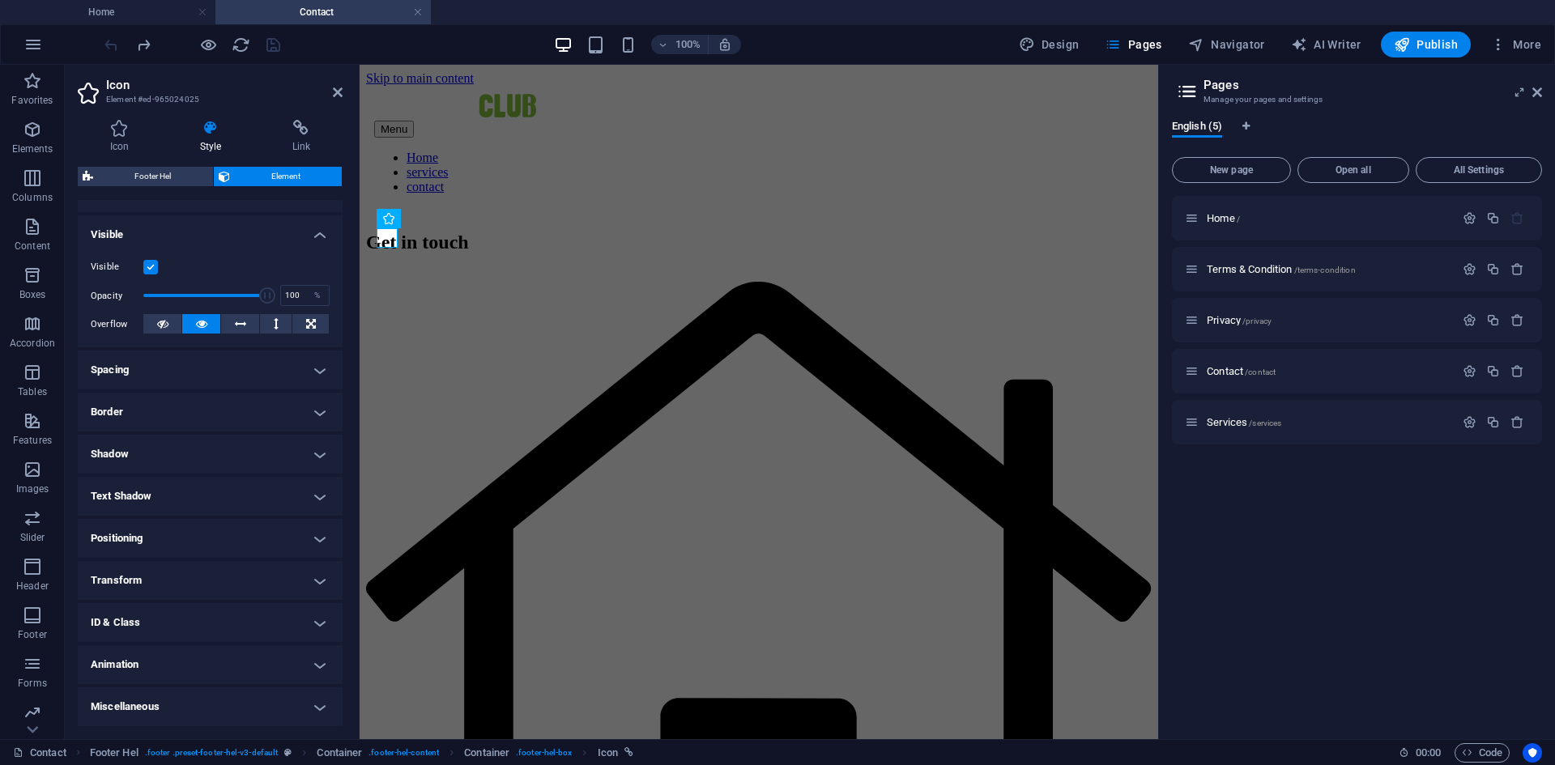
click at [210, 441] on h4 "Shadow" at bounding box center [210, 454] width 265 height 39
click at [210, 441] on h4 "Shadow" at bounding box center [210, 449] width 265 height 29
click at [191, 485] on h4 "Text Shadow" at bounding box center [210, 496] width 265 height 39
click at [190, 489] on h4 "Text Shadow" at bounding box center [210, 491] width 265 height 29
click at [182, 539] on h4 "Positioning" at bounding box center [210, 538] width 265 height 39
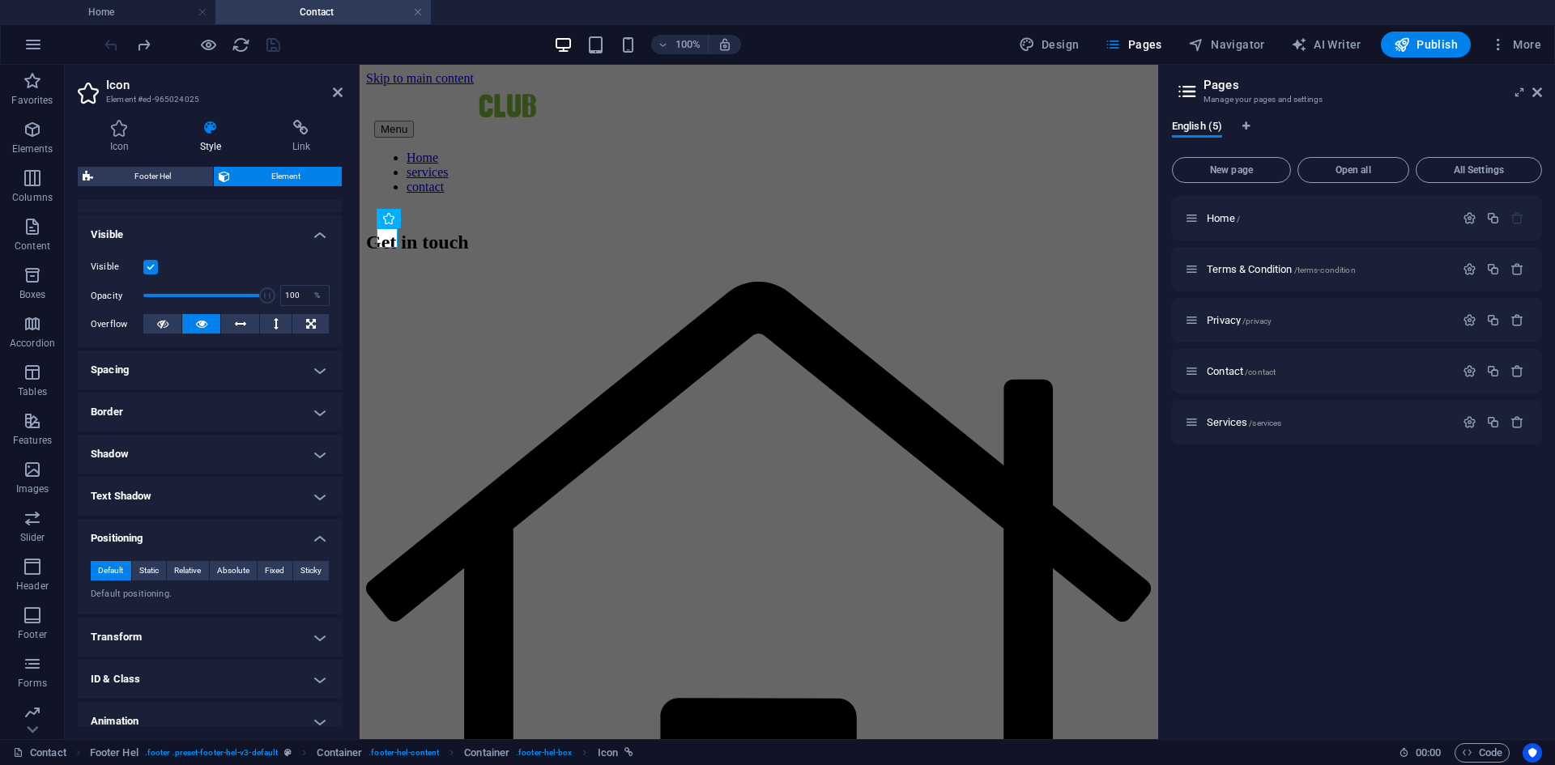
click at [182, 539] on h4 "Positioning" at bounding box center [210, 533] width 265 height 29
click at [178, 590] on h4 "Transform" at bounding box center [210, 580] width 265 height 39
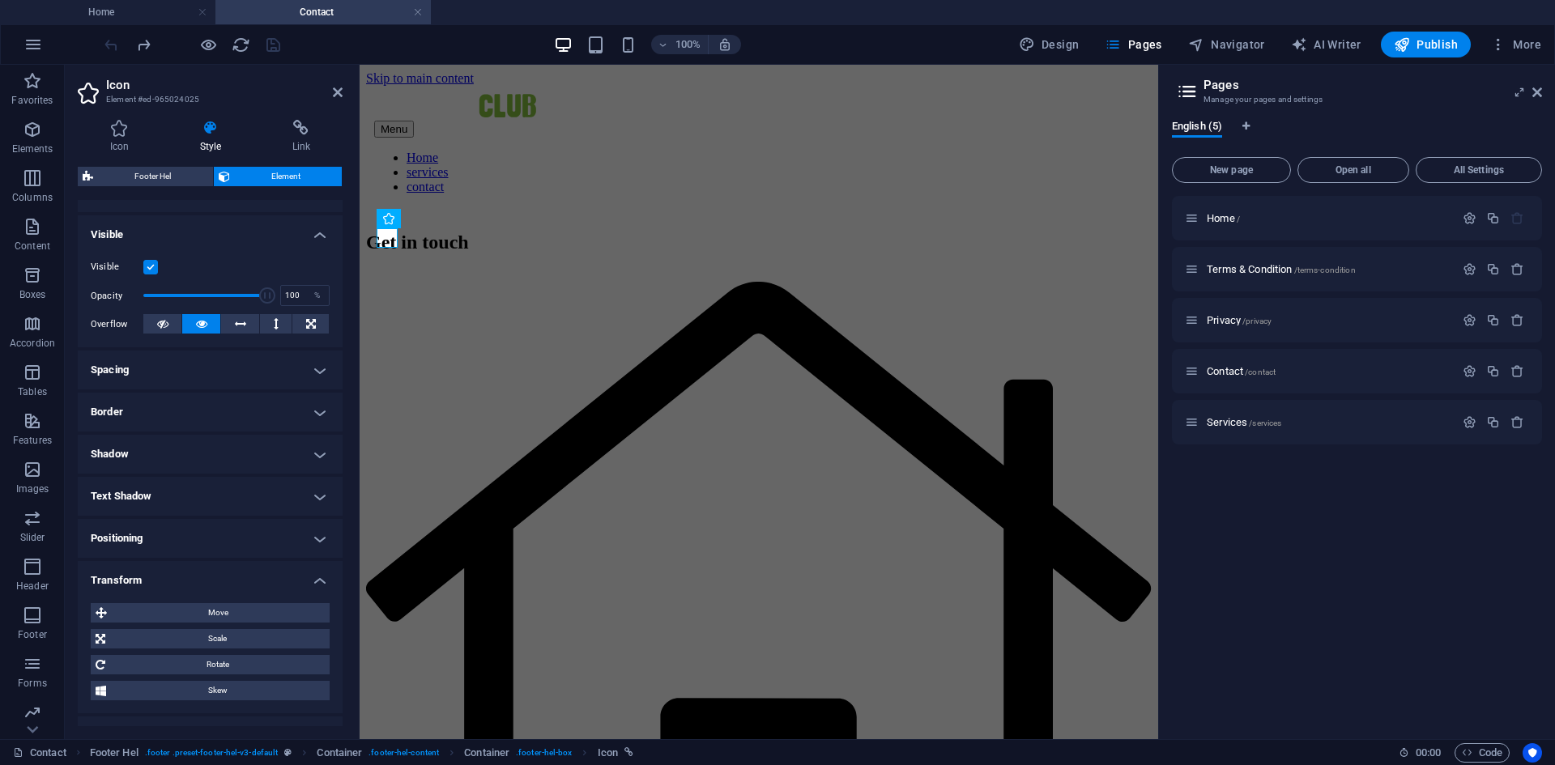
click at [178, 589] on h4 "Transform" at bounding box center [210, 575] width 265 height 29
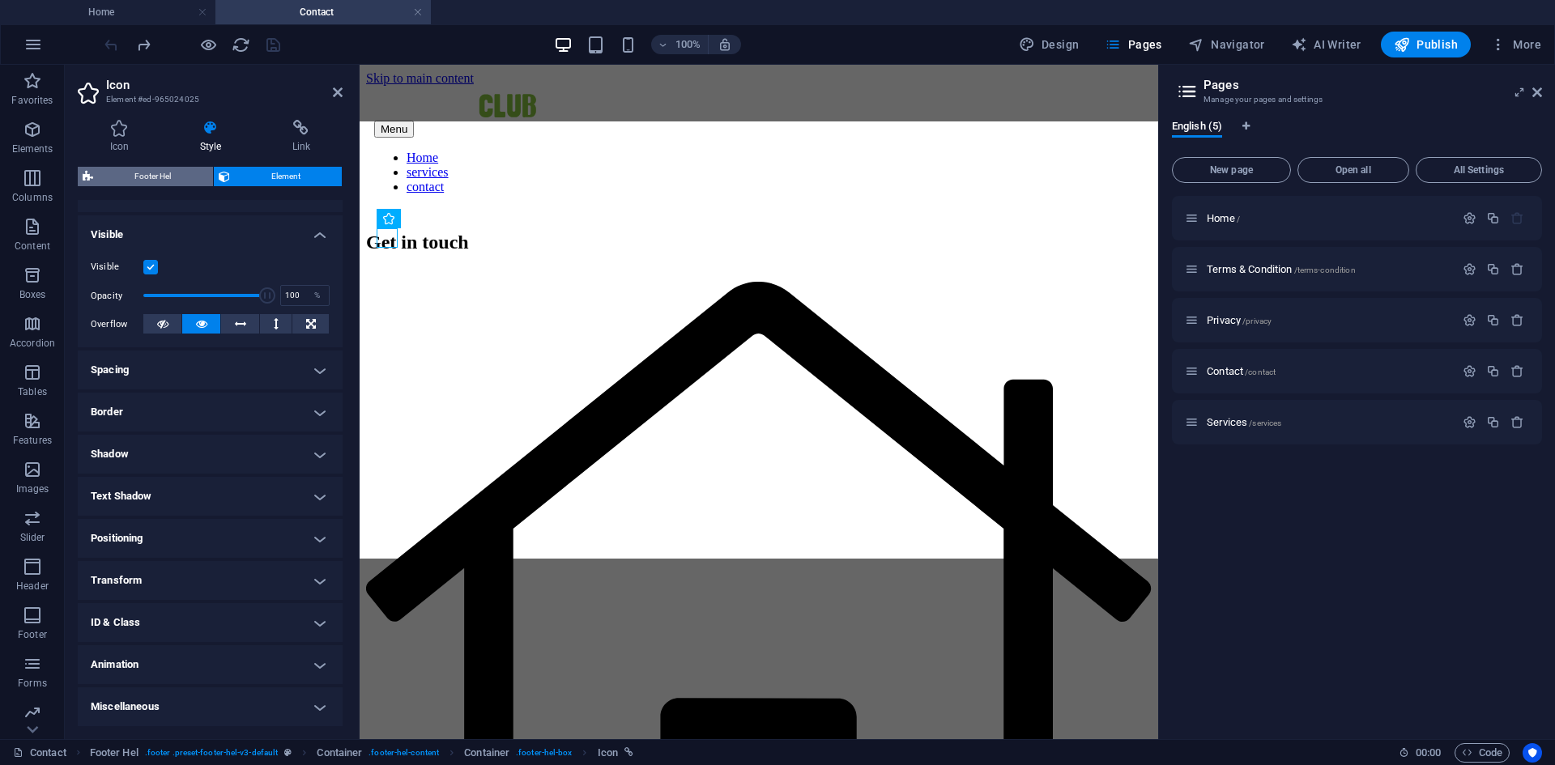
click at [184, 178] on span "Footer Hel" at bounding box center [153, 176] width 110 height 19
select select "%"
select select "rem"
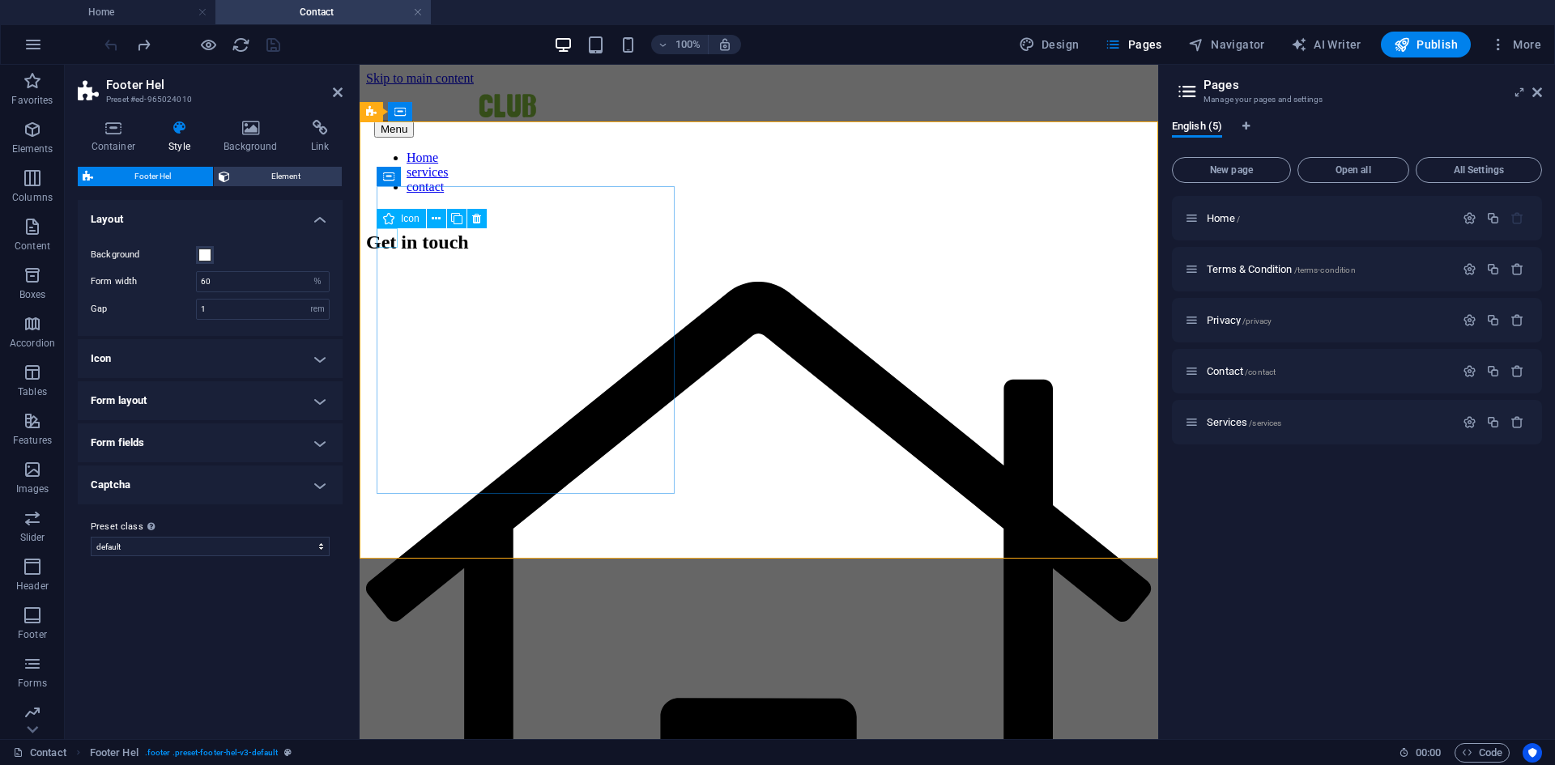
click at [379, 282] on figure at bounding box center [759, 627] width 786 height 691
click at [381, 282] on figure at bounding box center [759, 627] width 786 height 691
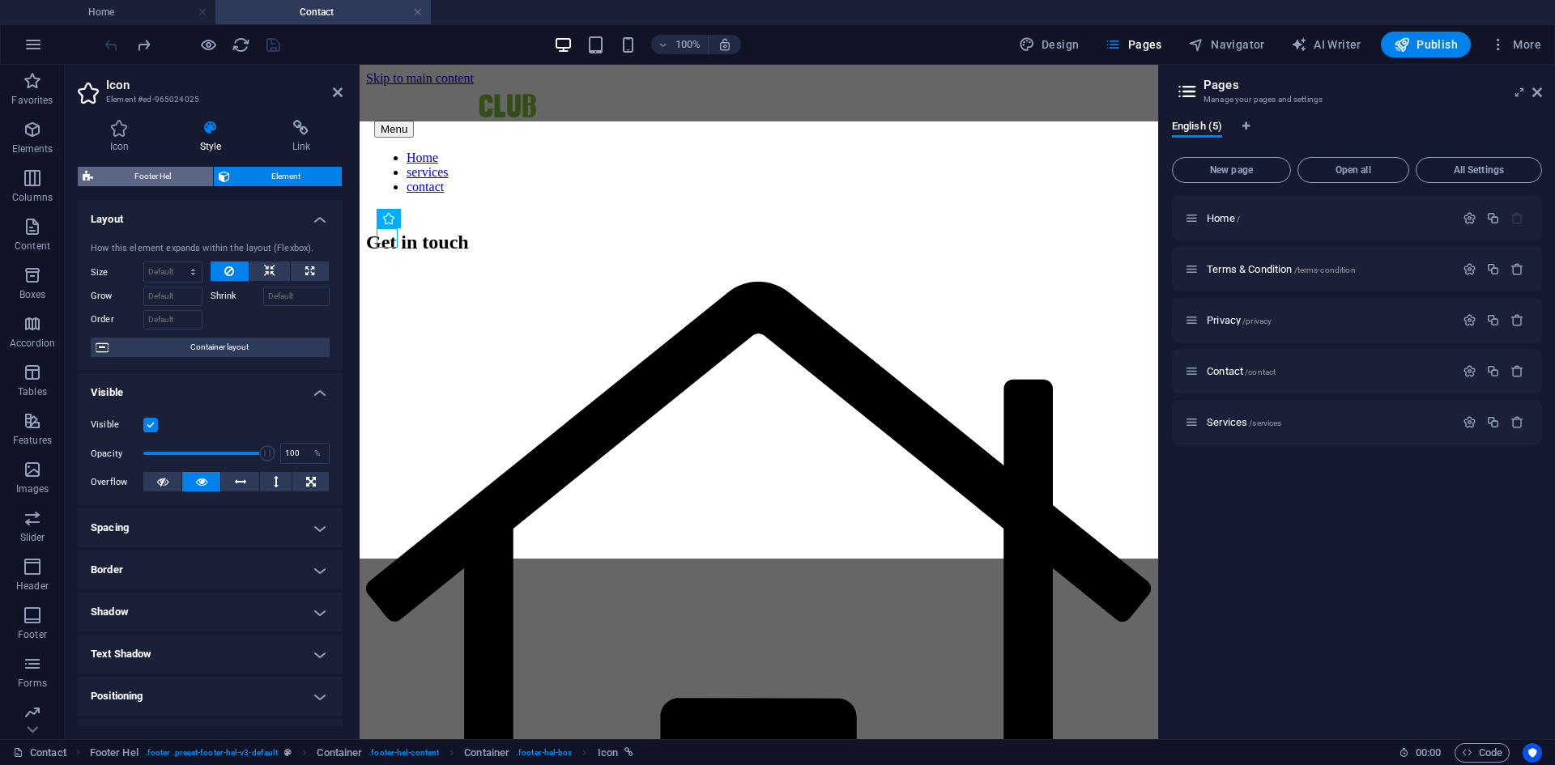
click at [185, 179] on span "Footer Hel" at bounding box center [153, 176] width 110 height 19
select select "%"
select select "rem"
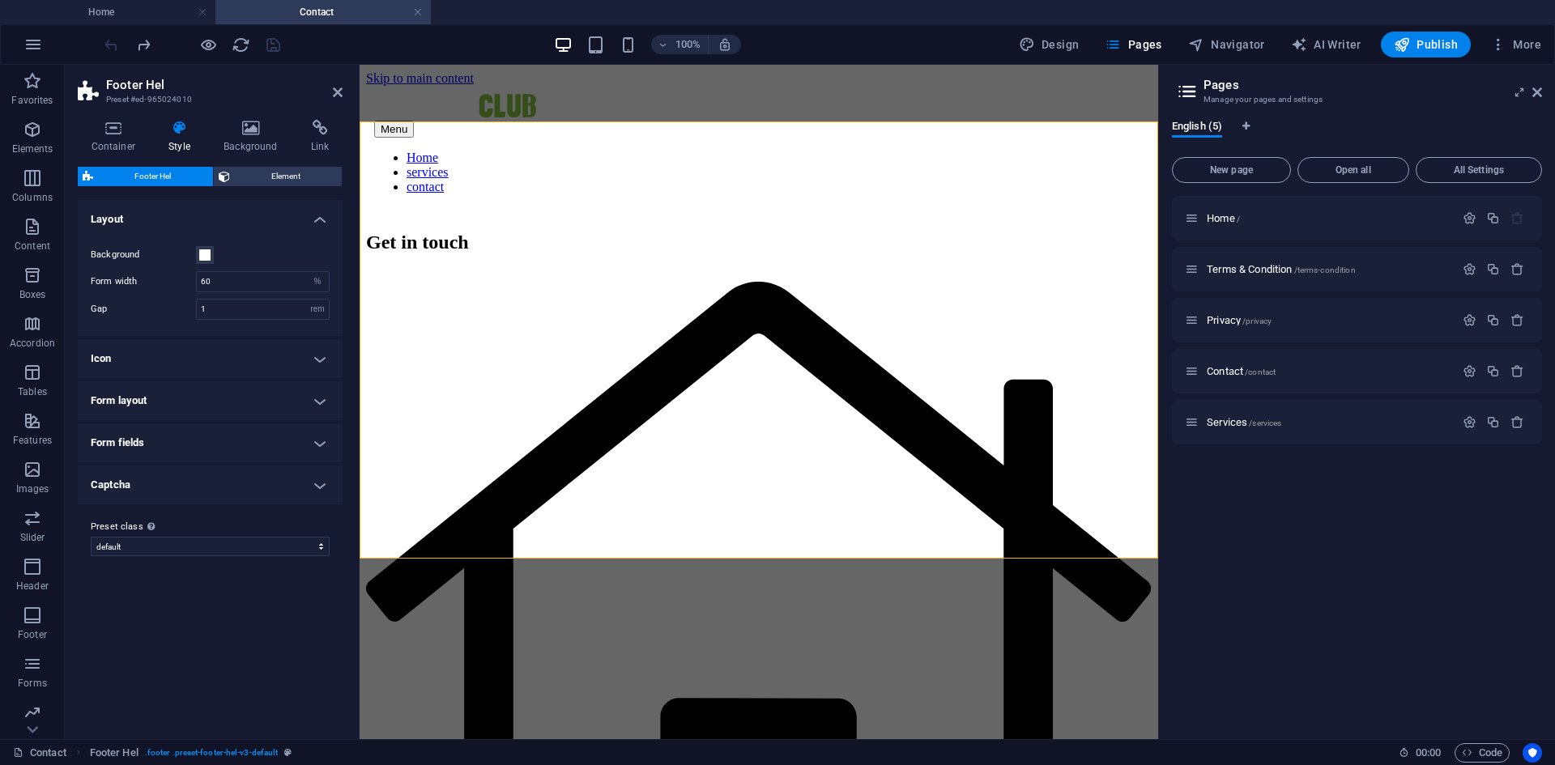
click at [248, 367] on h4 "Icon" at bounding box center [210, 358] width 265 height 39
click at [209, 398] on span at bounding box center [204, 394] width 13 height 13
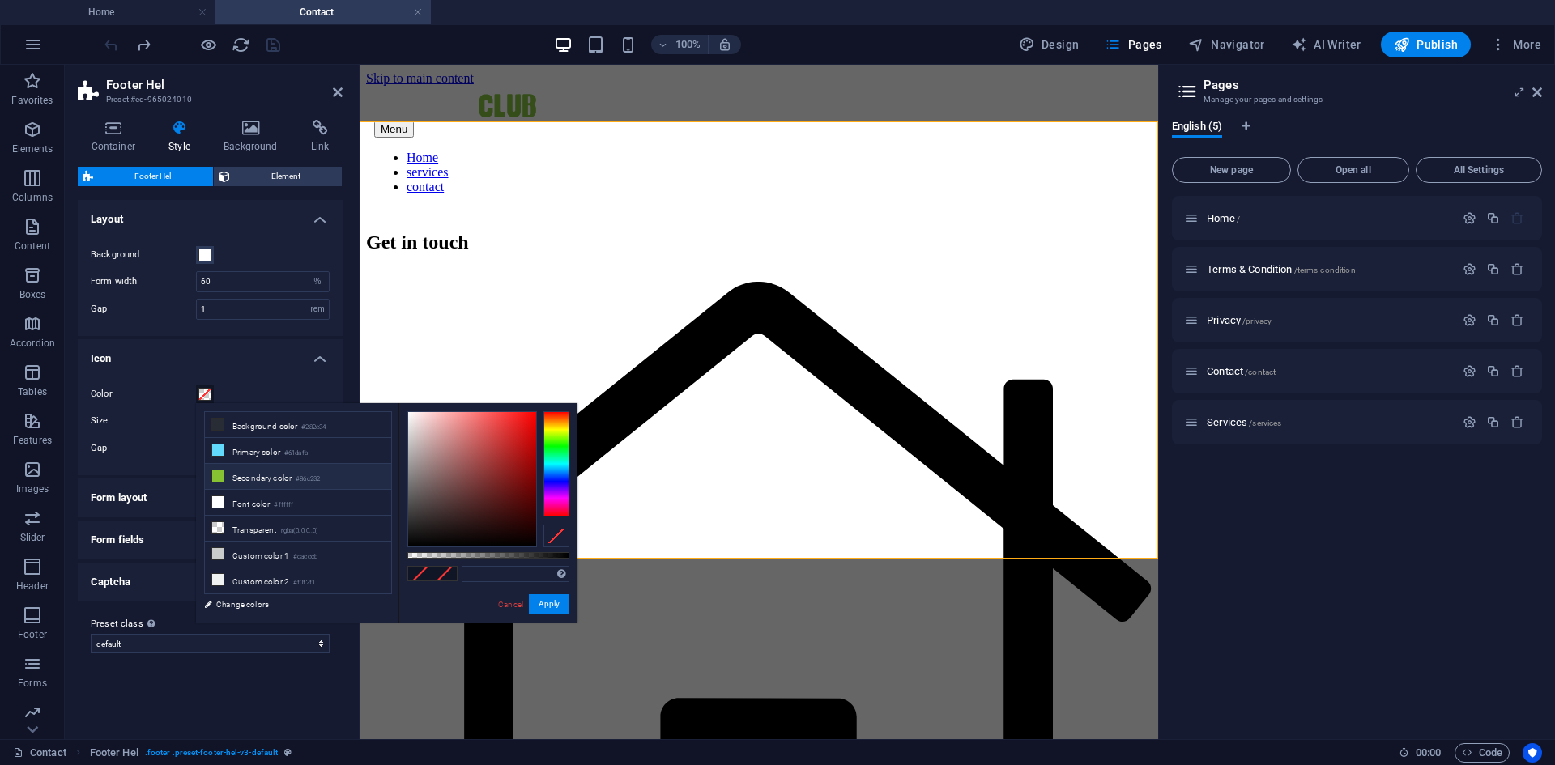
click at [238, 473] on li "Secondary color #86c232" at bounding box center [298, 477] width 186 height 26
type input "#86c232"
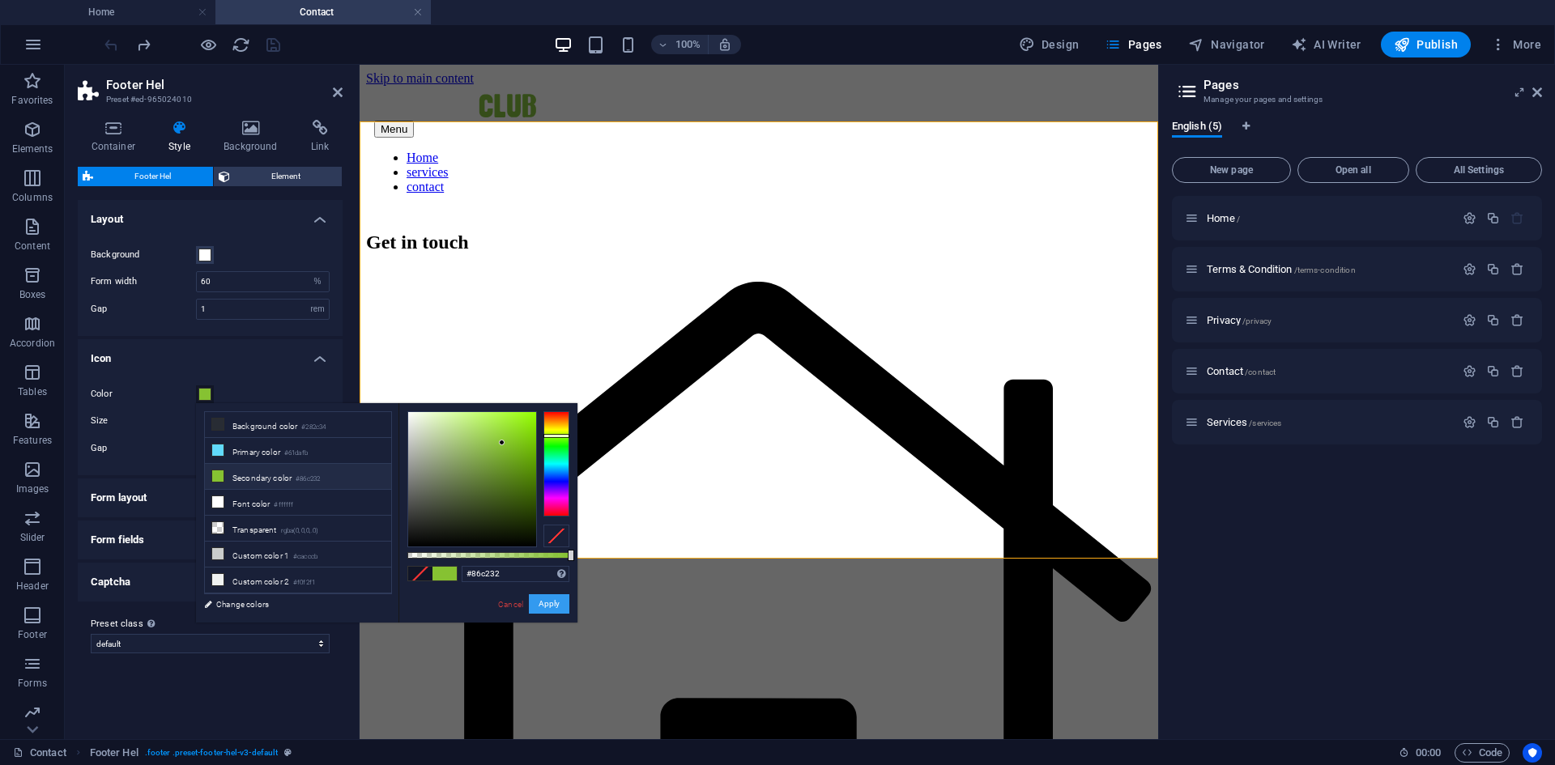
click at [539, 605] on button "Apply" at bounding box center [549, 603] width 40 height 19
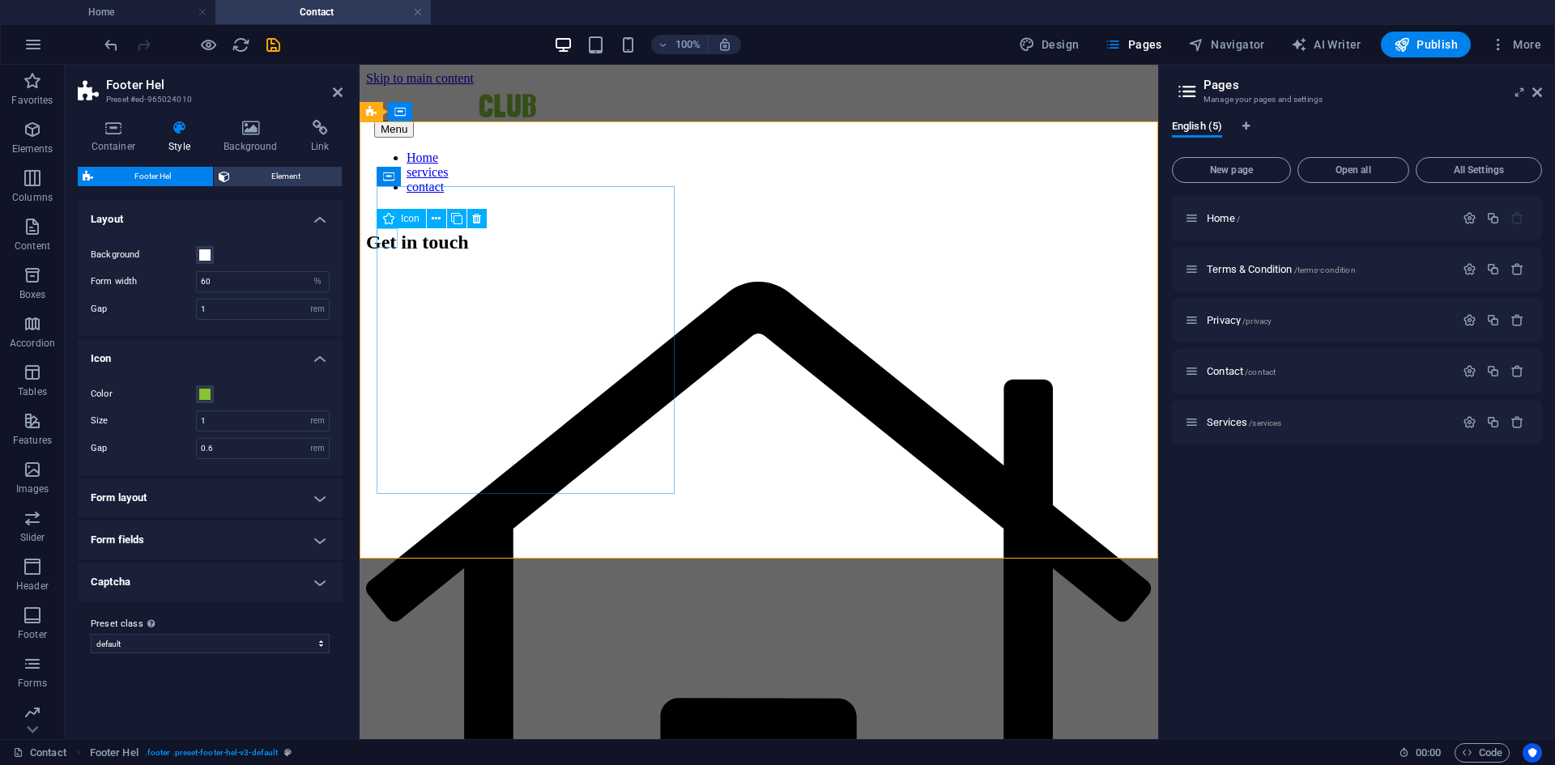
click at [381, 282] on figure at bounding box center [759, 627] width 786 height 691
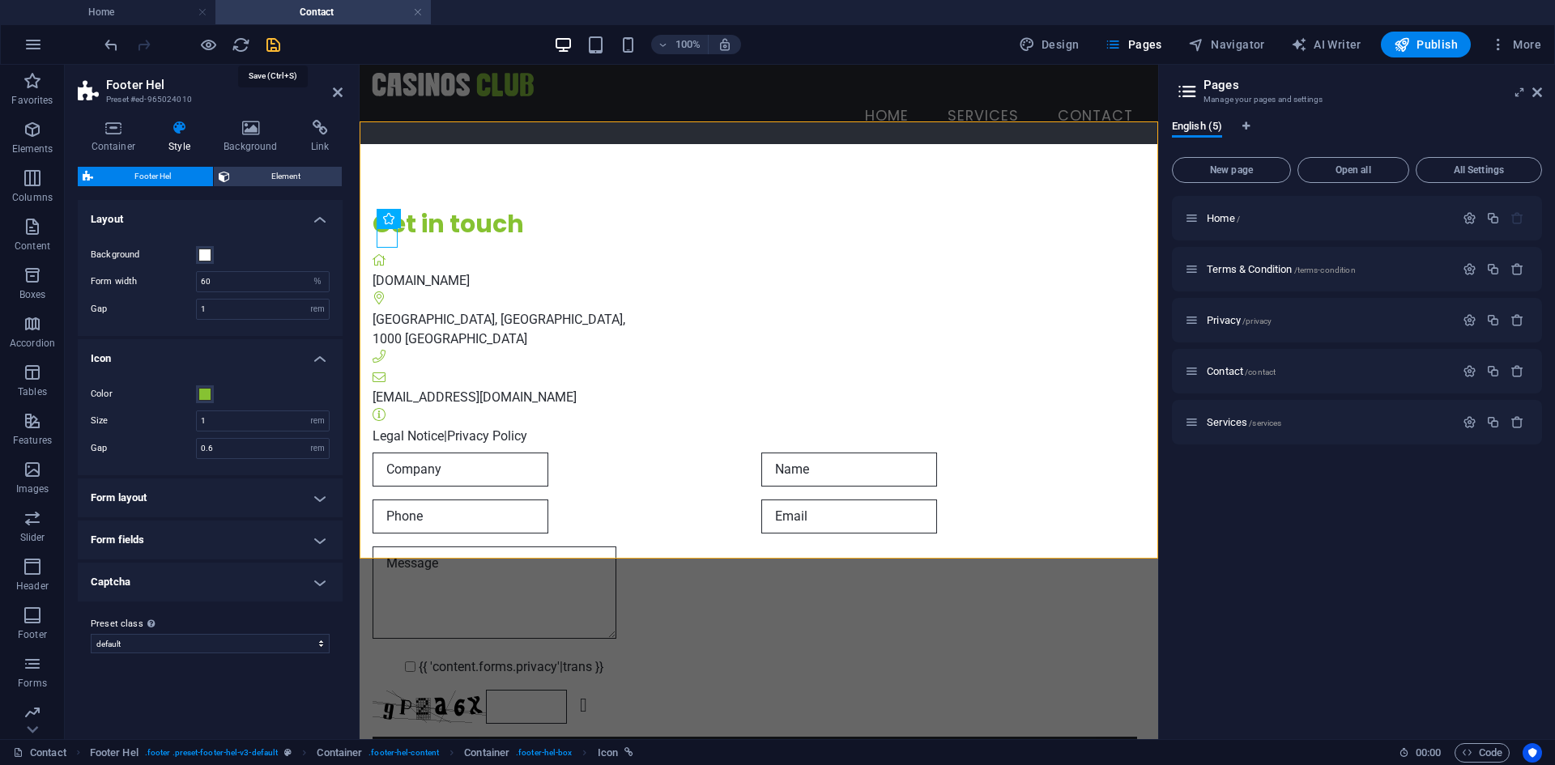
click at [279, 44] on icon "save" at bounding box center [273, 45] width 19 height 19
checkbox input "false"
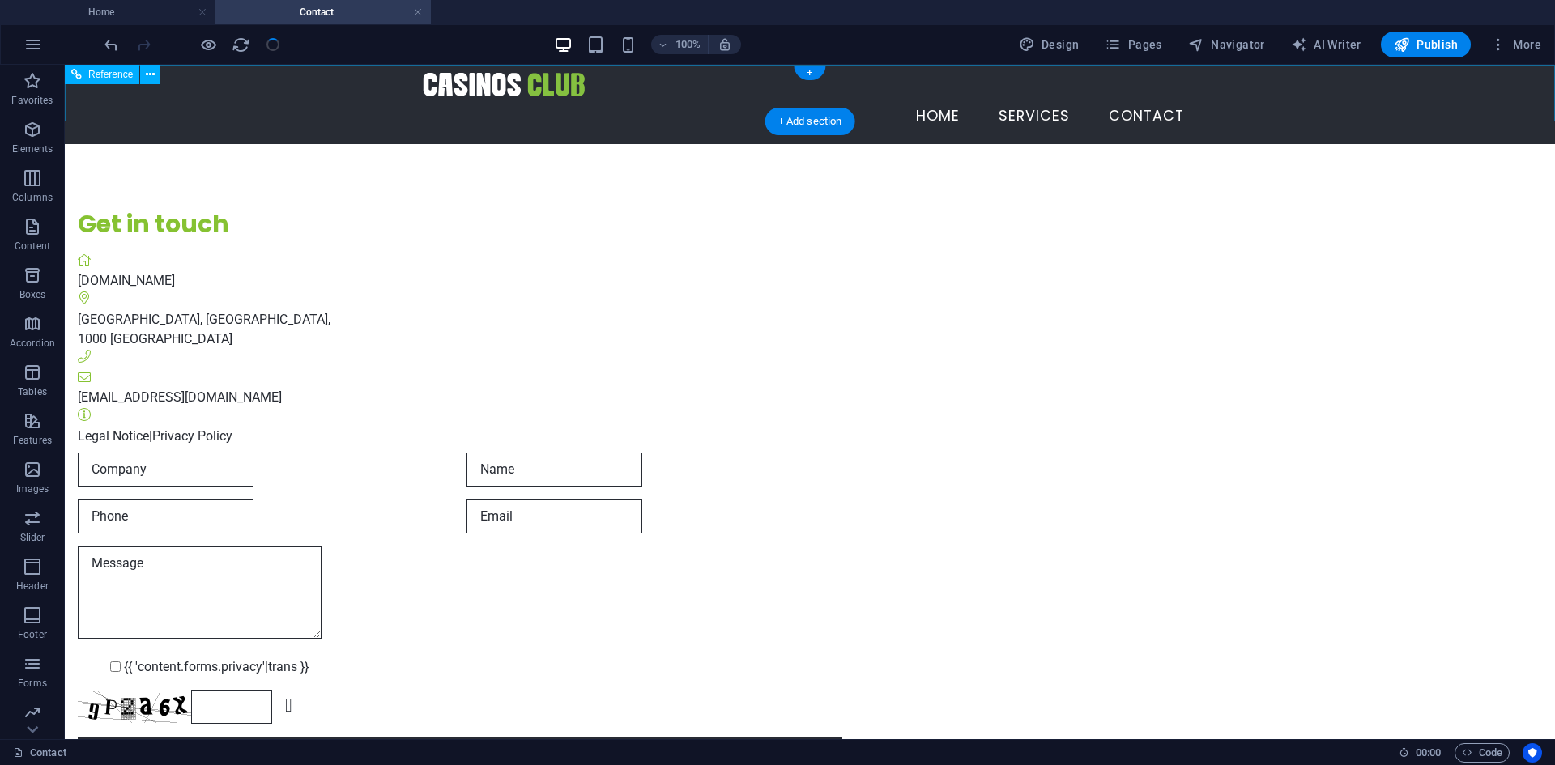
click at [1058, 96] on nav "Home services contact" at bounding box center [810, 116] width 774 height 40
click at [1046, 96] on nav "Home services contact" at bounding box center [810, 116] width 774 height 40
click at [414, 11] on link at bounding box center [418, 12] width 10 height 15
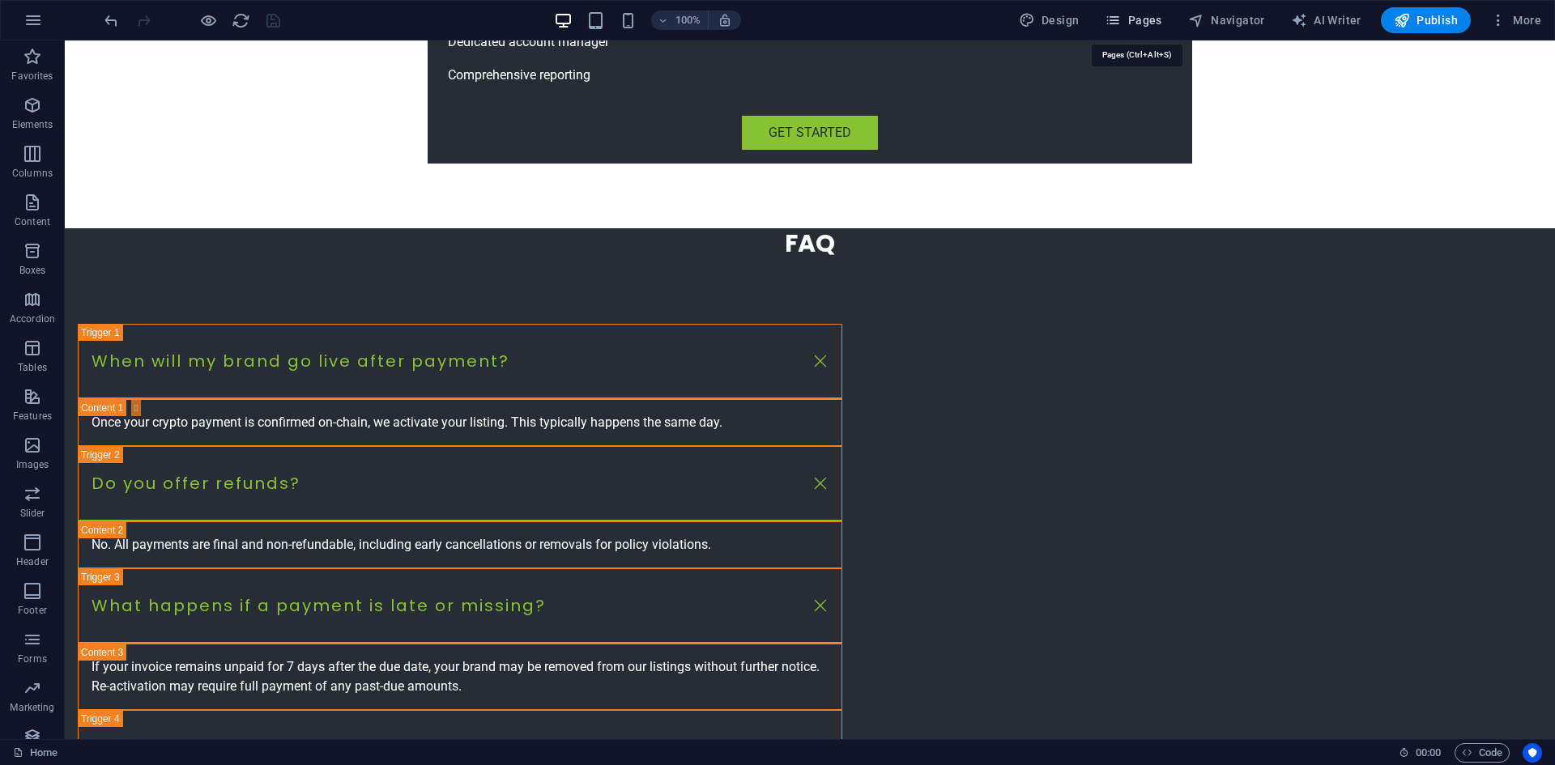
click at [1141, 23] on span "Pages" at bounding box center [1133, 20] width 57 height 16
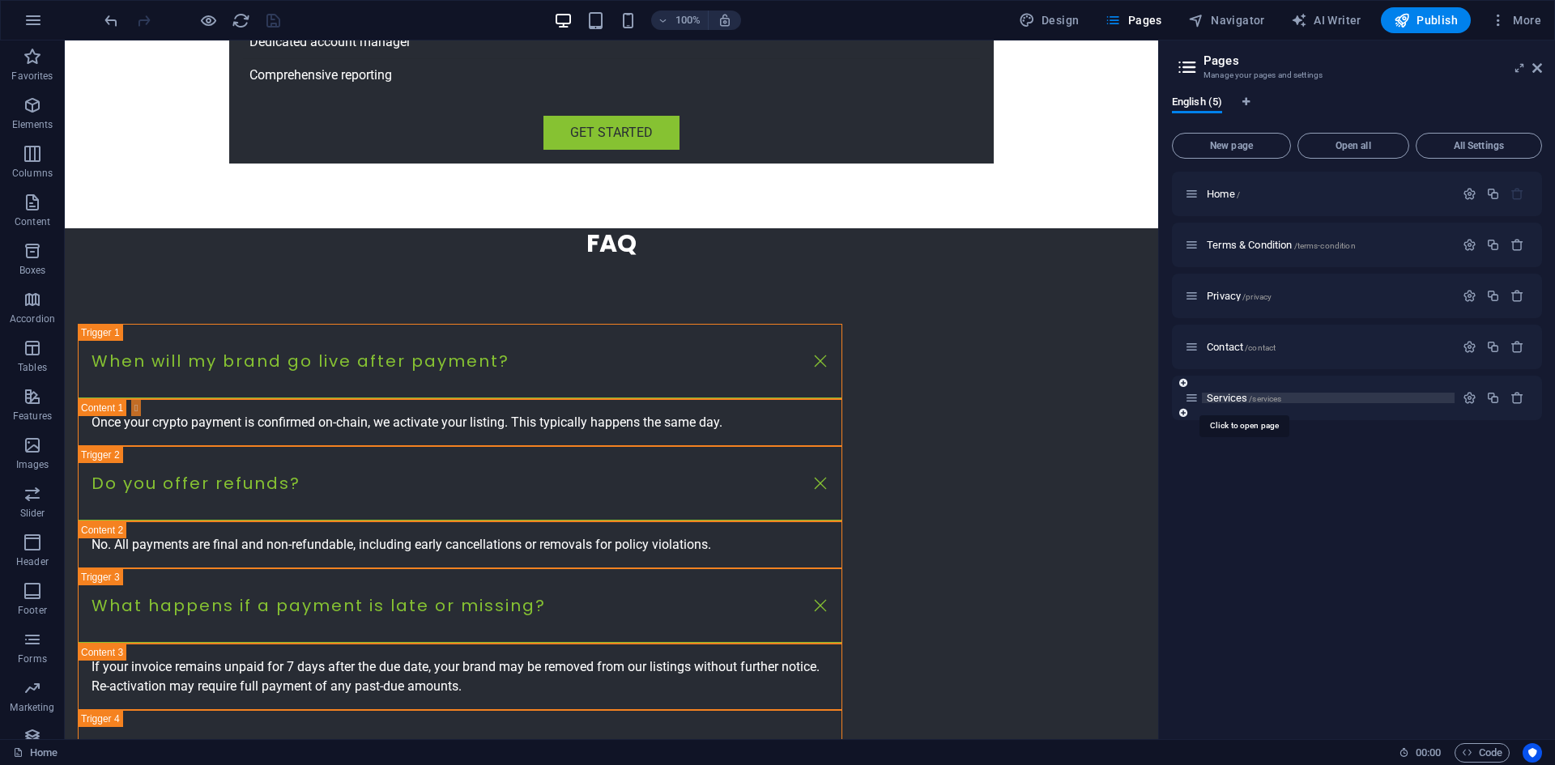
click at [1272, 402] on span "/services" at bounding box center [1265, 398] width 32 height 9
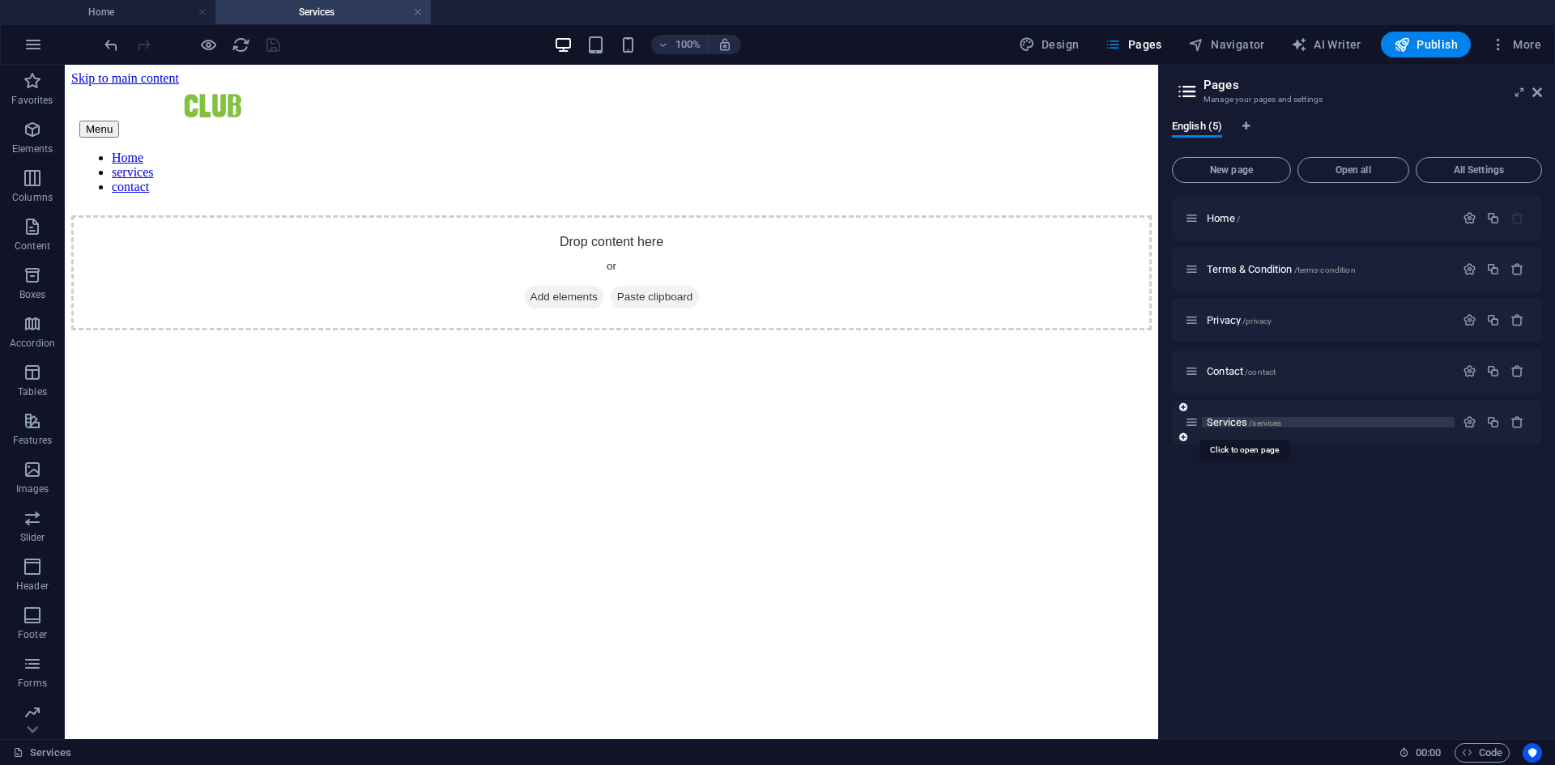
scroll to position [0, 0]
